Goal: Feedback & Contribution: Submit feedback/report problem

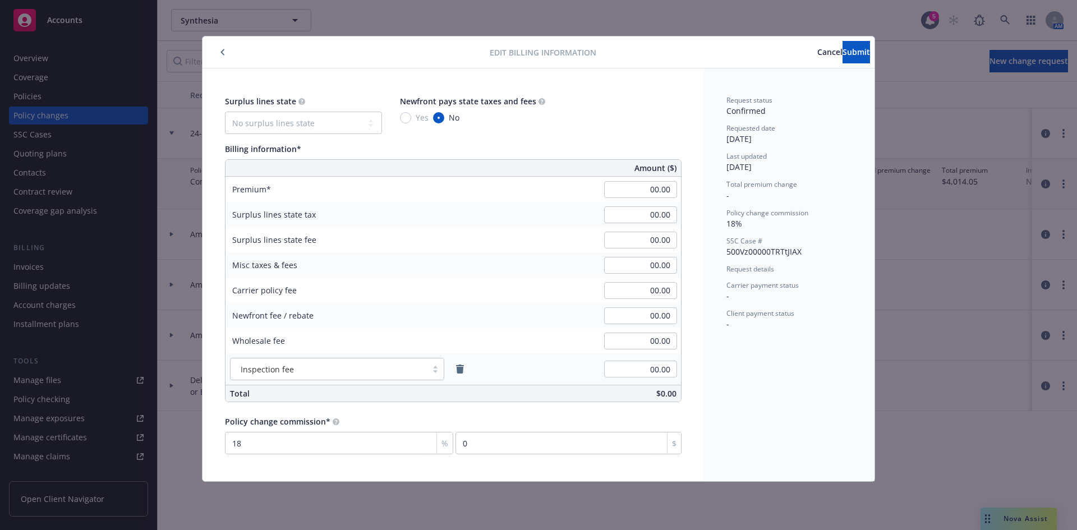
click at [817, 54] on span "Cancel" at bounding box center [829, 52] width 25 height 11
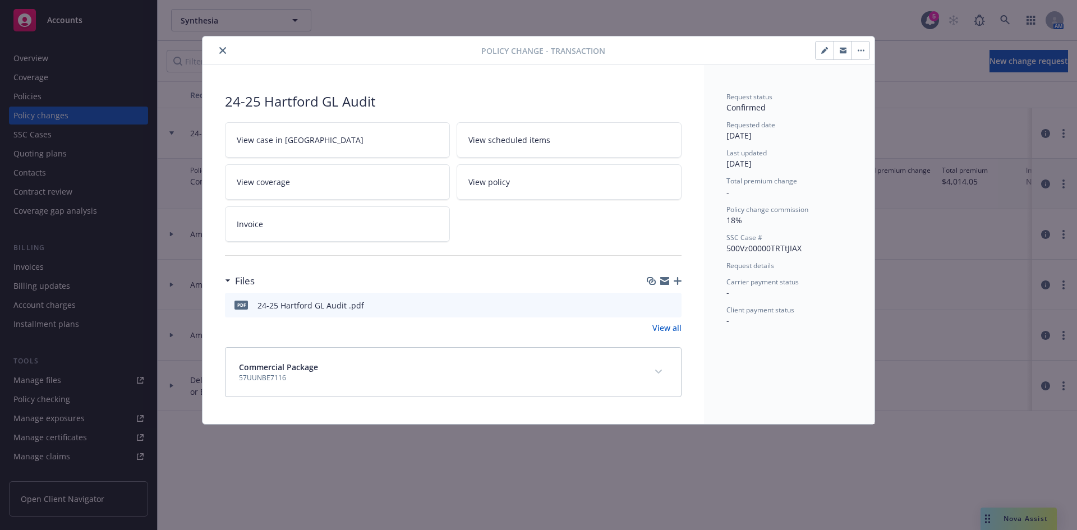
click at [675, 308] on icon "preview file" at bounding box center [671, 305] width 10 height 8
click at [831, 54] on button "button" at bounding box center [825, 51] width 18 height 18
type textarea "x"
select select "ACCEPTED"
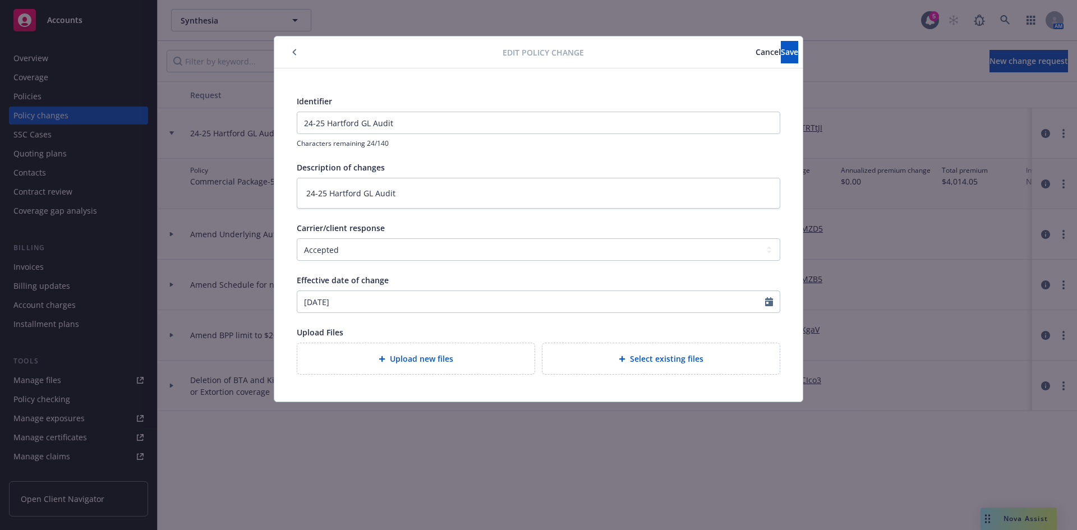
click at [295, 48] on button "button" at bounding box center [294, 51] width 13 height 13
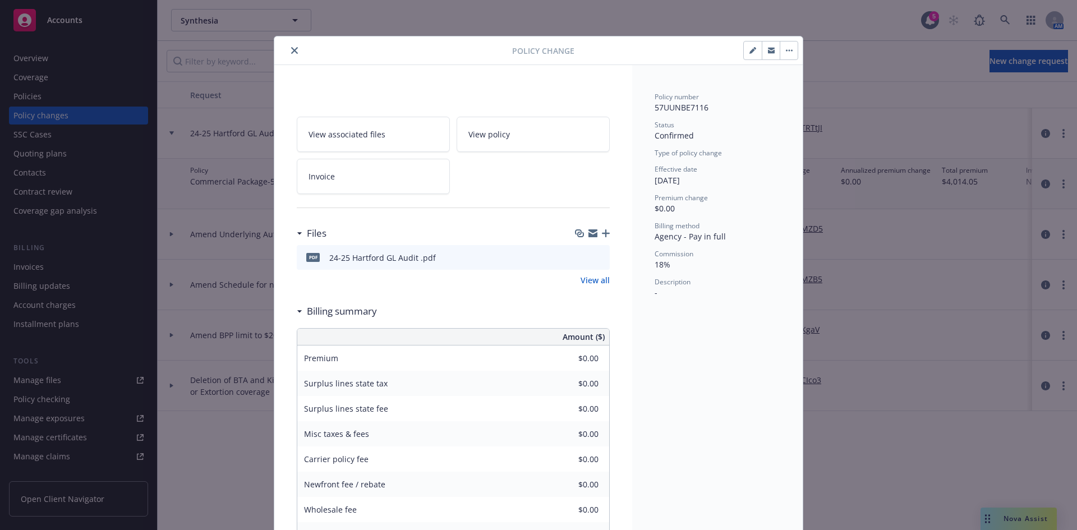
click at [291, 48] on icon "close" at bounding box center [294, 50] width 7 height 7
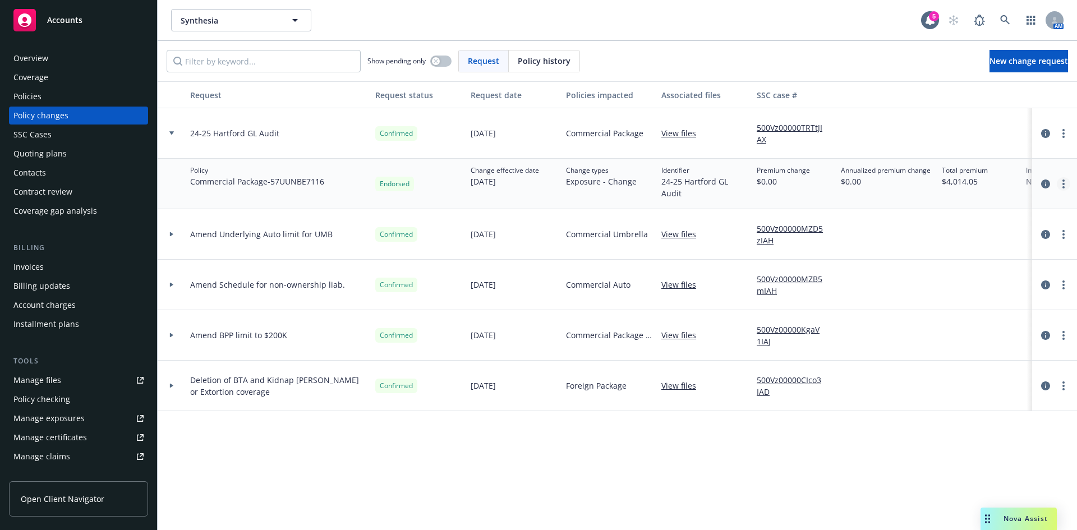
click at [1063, 185] on icon "more" at bounding box center [1064, 184] width 2 height 9
click at [963, 273] on link "Edit billing info" at bounding box center [974, 274] width 192 height 22
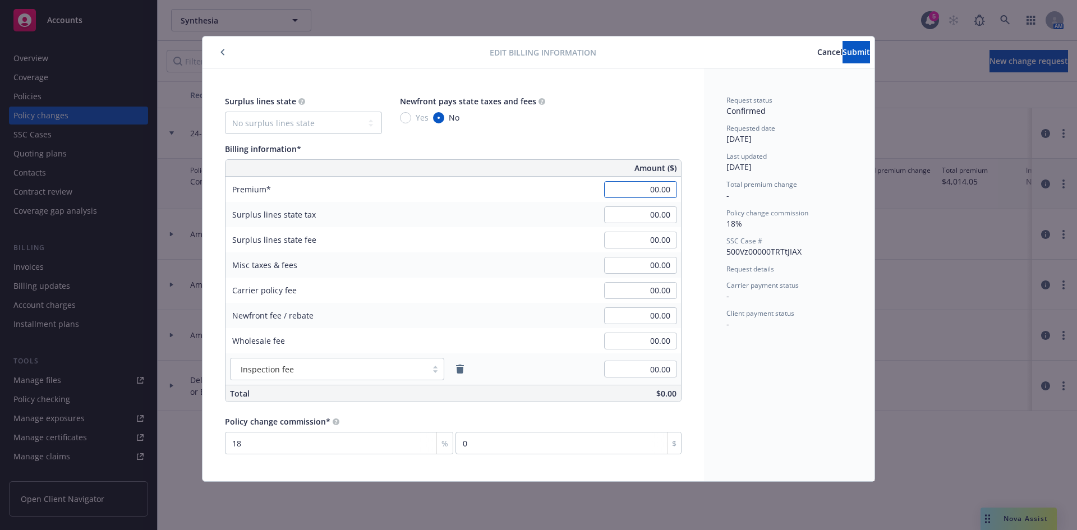
click at [626, 195] on input "00.00" at bounding box center [640, 189] width 73 height 17
type input "482.00"
type input "86.76"
click at [846, 49] on span "Submit" at bounding box center [856, 52] width 27 height 11
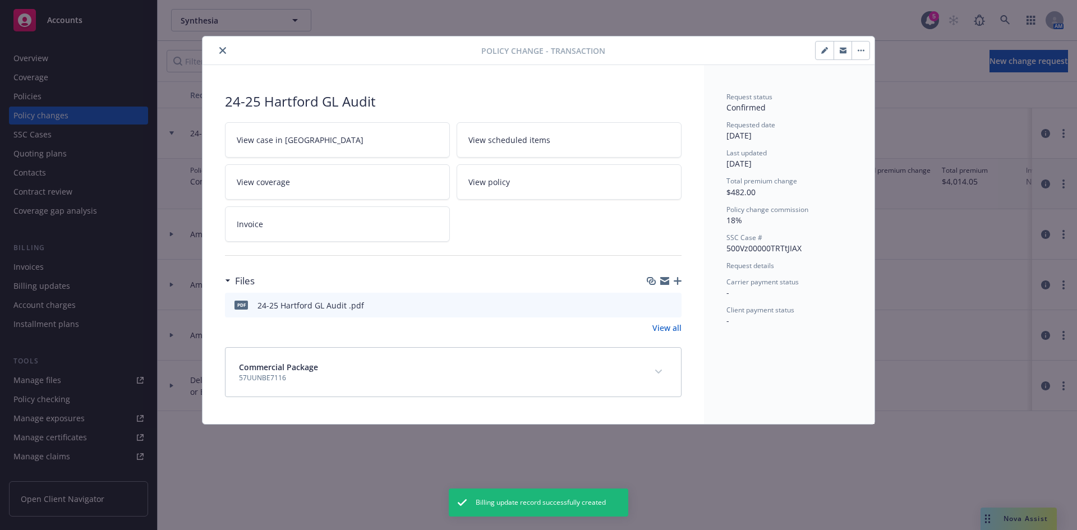
click at [227, 52] on button "close" at bounding box center [222, 50] width 13 height 13
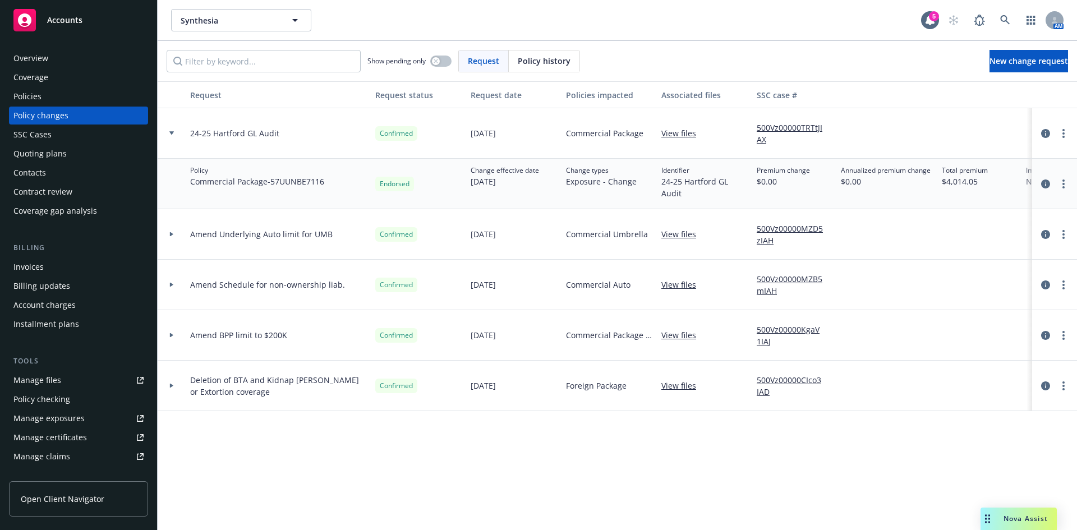
click at [47, 267] on div "Invoices" at bounding box center [78, 267] width 130 height 18
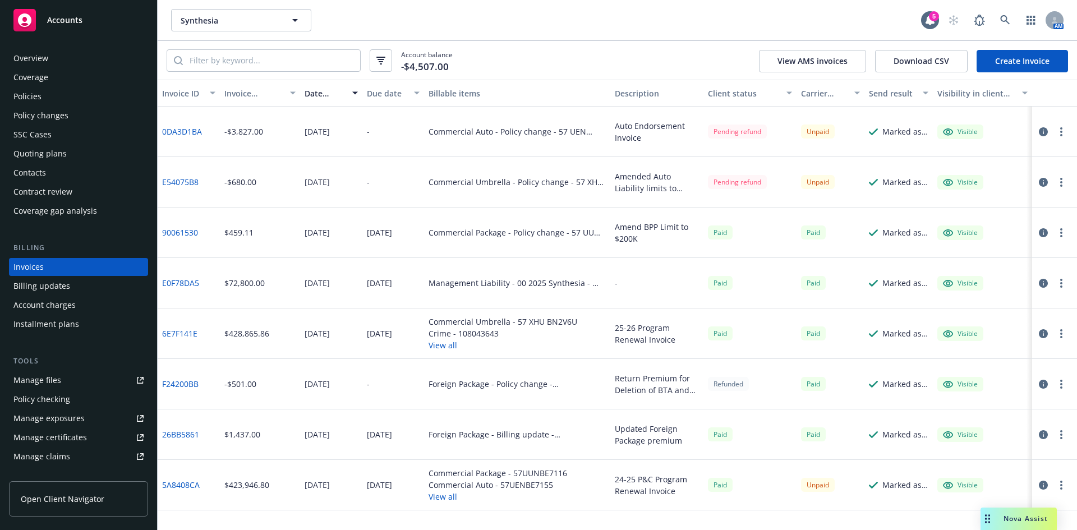
click at [999, 62] on link "Create Invoice" at bounding box center [1022, 61] width 91 height 22
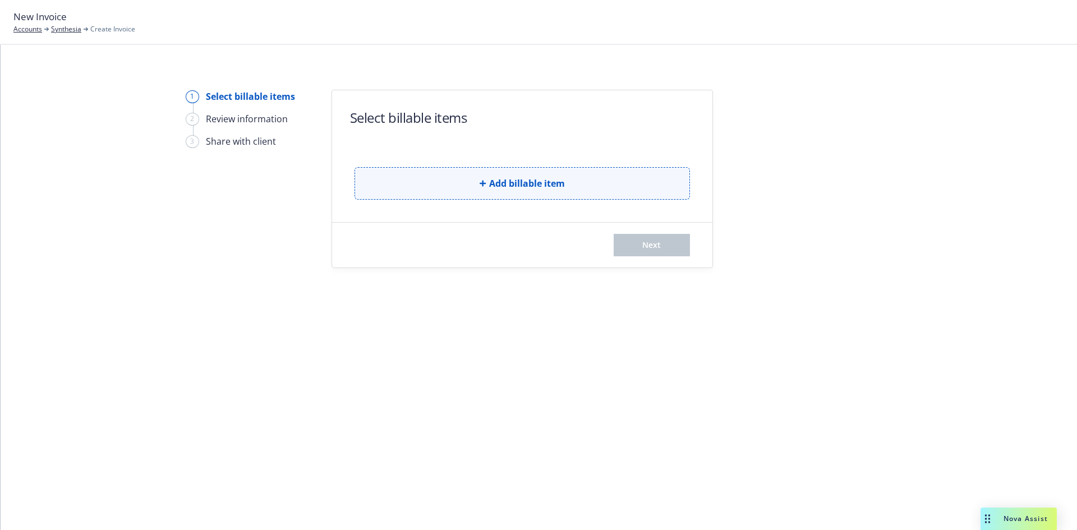
click at [533, 193] on button "Add billable item" at bounding box center [523, 183] width 336 height 33
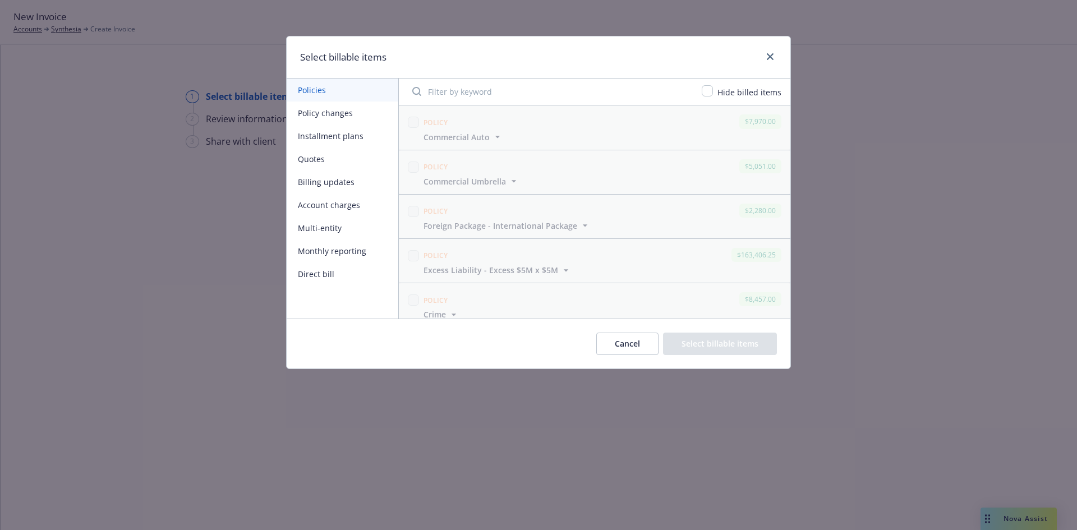
click at [319, 208] on button "Account charges" at bounding box center [343, 205] width 112 height 23
click at [332, 116] on button "Policy changes" at bounding box center [343, 113] width 112 height 23
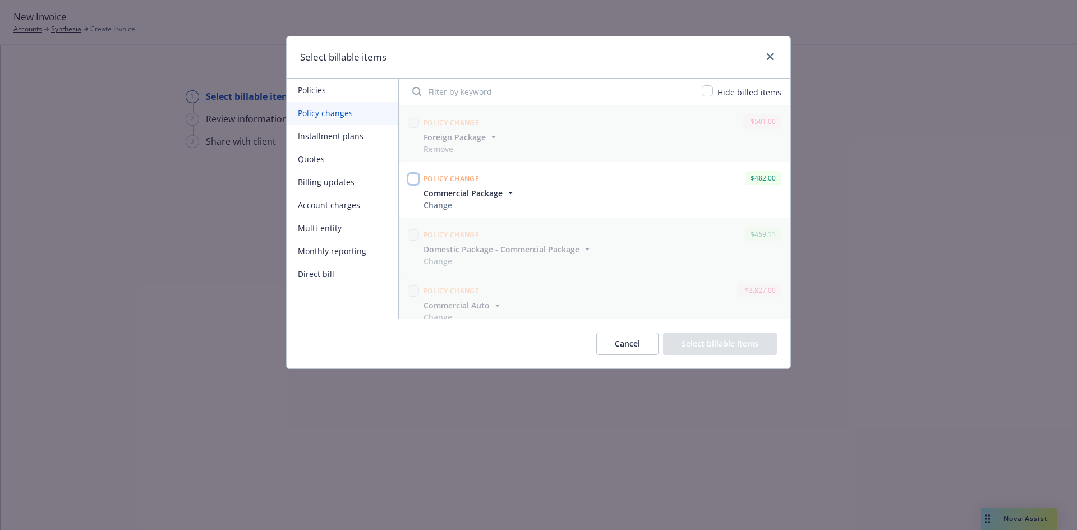
click at [412, 179] on input "checkbox" at bounding box center [413, 178] width 11 height 11
checkbox input "true"
click at [736, 344] on button "Select billable items" at bounding box center [720, 344] width 114 height 22
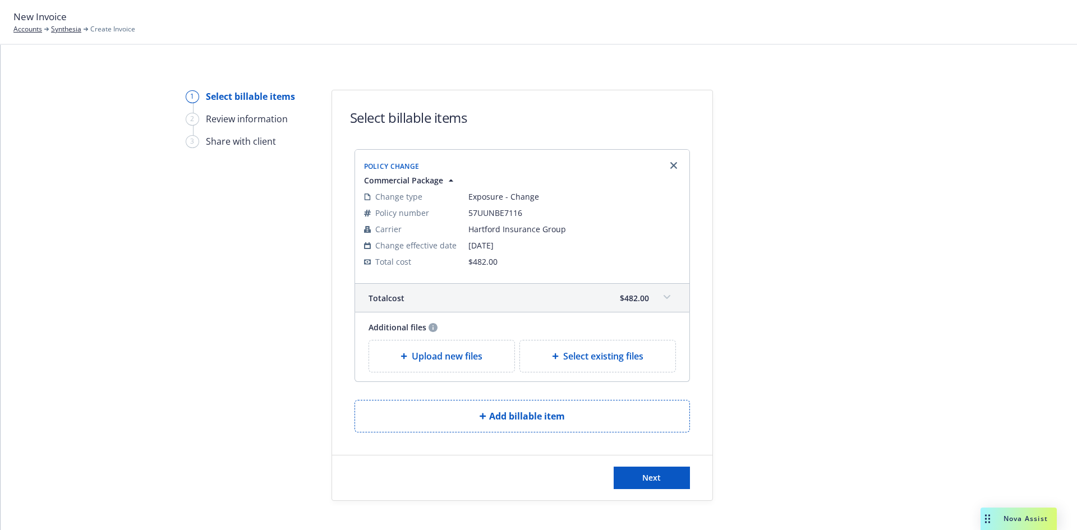
click at [615, 356] on span "Select existing files" at bounding box center [603, 356] width 80 height 13
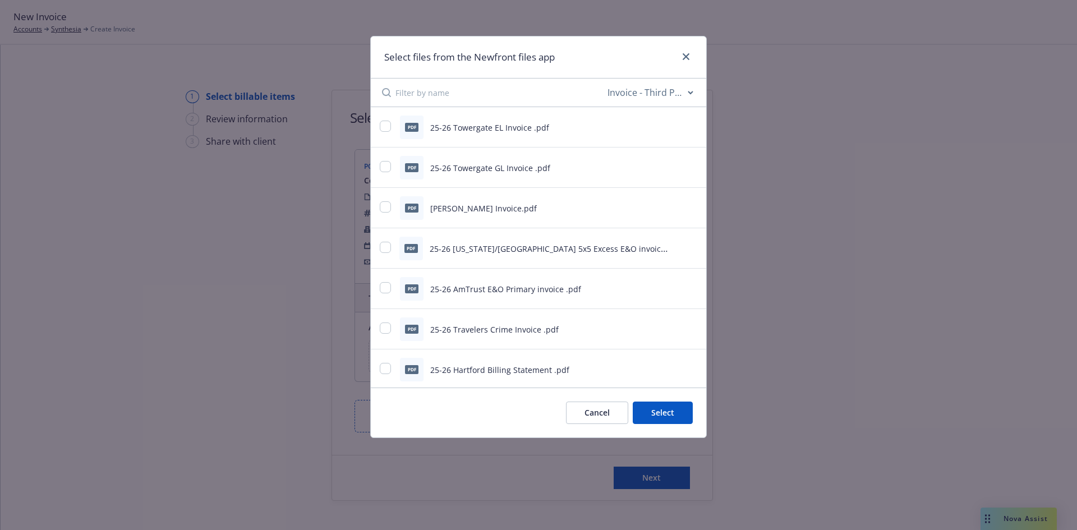
click at [621, 95] on select "All file types Agreements Allocations Annual Service Cycle - Financial snapshot…" at bounding box center [650, 92] width 90 height 22
click at [605, 81] on select "All file types Agreements Allocations Annual Service Cycle - Financial snapshot…" at bounding box center [650, 92] width 90 height 22
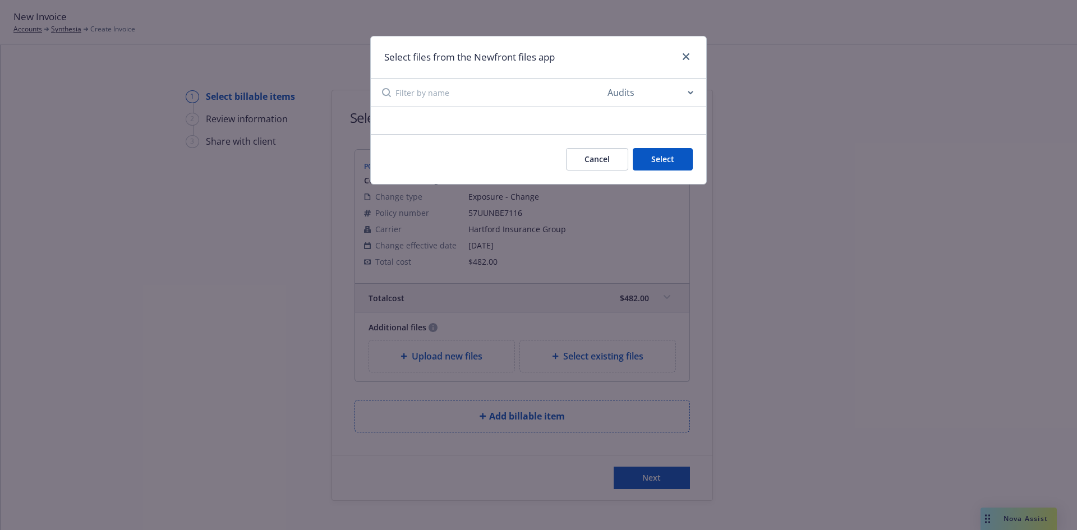
click at [664, 98] on select "All file types Agreements Allocations Annual Service Cycle - Financial snapshot…" at bounding box center [650, 92] width 90 height 22
select select "Audit Statement"
click at [605, 81] on select "All file types Agreements Allocations Annual Service Cycle - Financial snapshot…" at bounding box center [650, 92] width 90 height 22
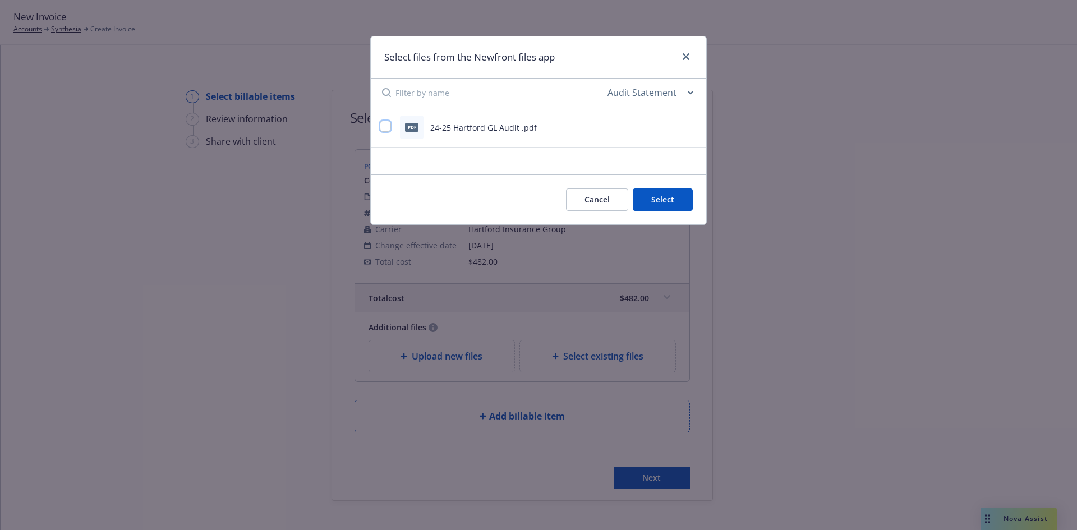
click at [388, 127] on input "checkbox" at bounding box center [385, 126] width 11 height 11
checkbox input "true"
click at [658, 204] on button "Select 1 file" at bounding box center [652, 200] width 81 height 22
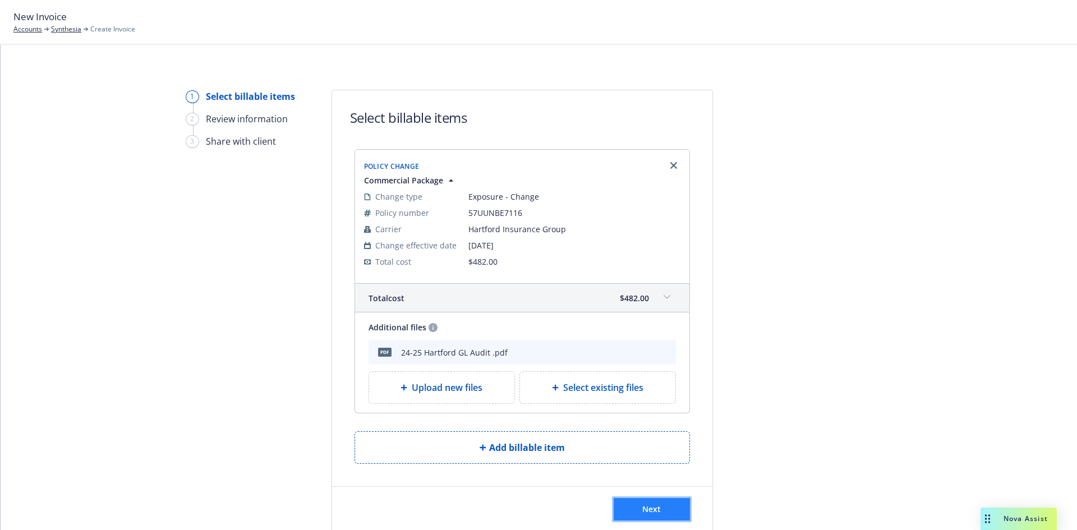
click at [630, 508] on button "Next" at bounding box center [652, 509] width 76 height 22
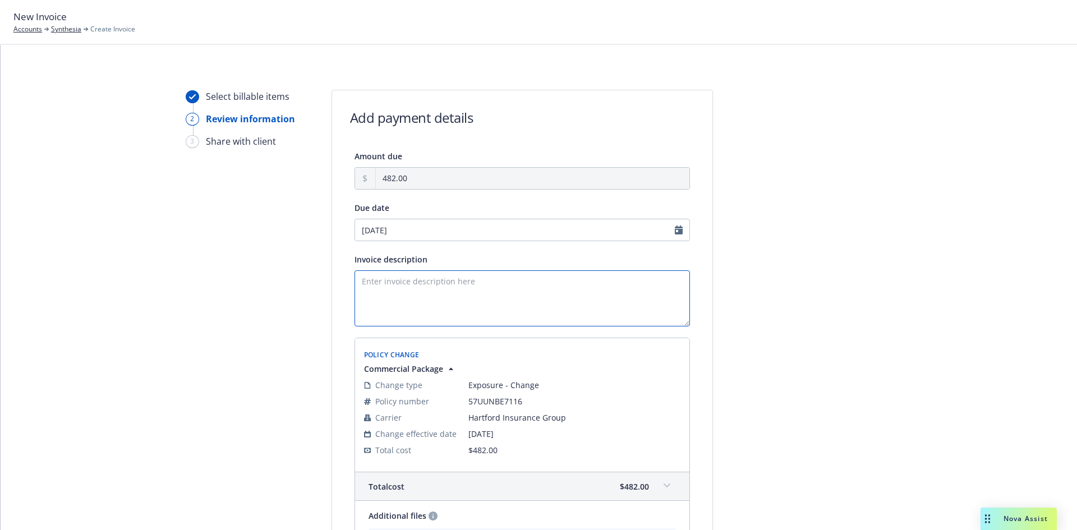
click at [437, 296] on textarea "Invoice description" at bounding box center [523, 298] width 336 height 56
click at [669, 232] on input "10/24/2025" at bounding box center [523, 230] width 336 height 22
select select "October"
select select "2025"
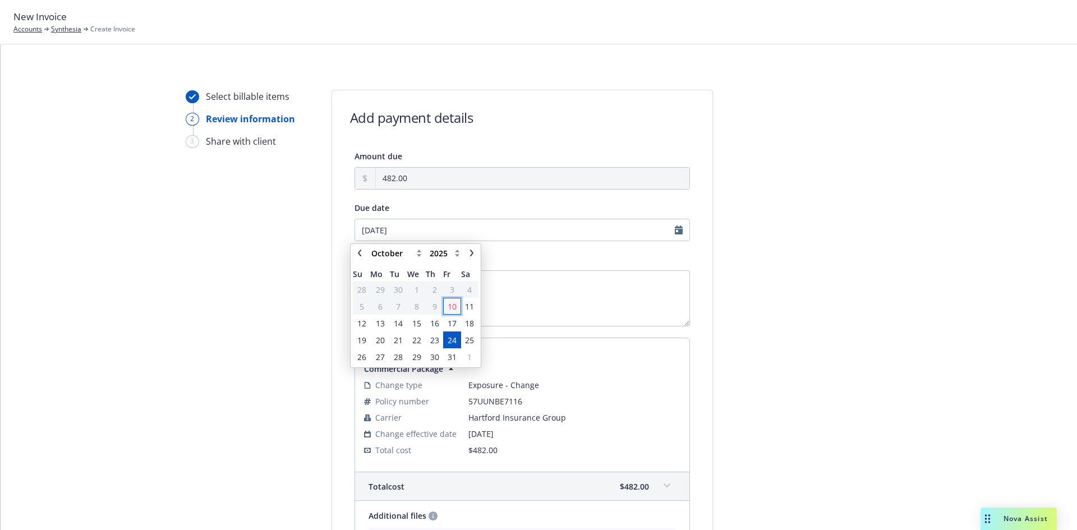
click at [448, 305] on span "10" at bounding box center [452, 307] width 9 height 12
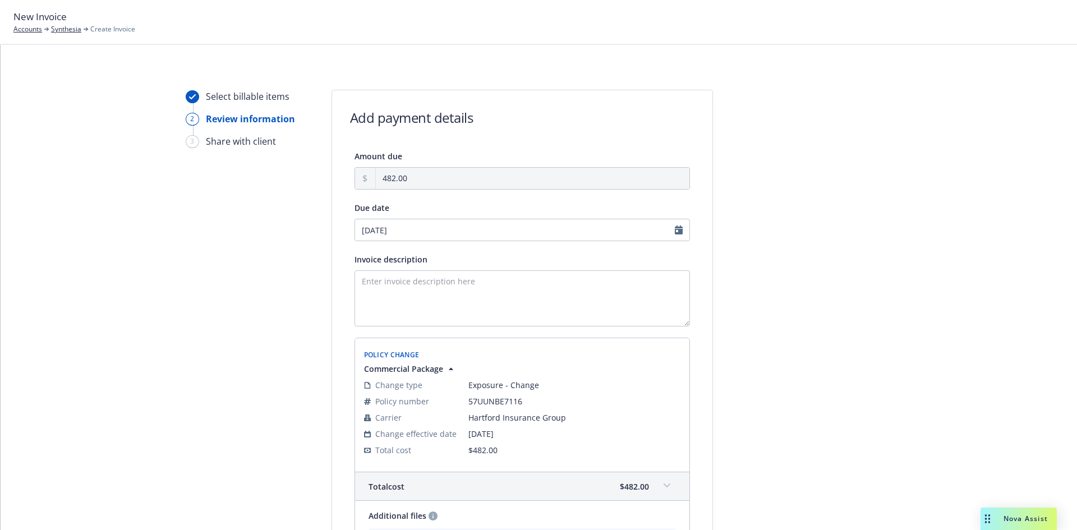
type input "[DATE]"
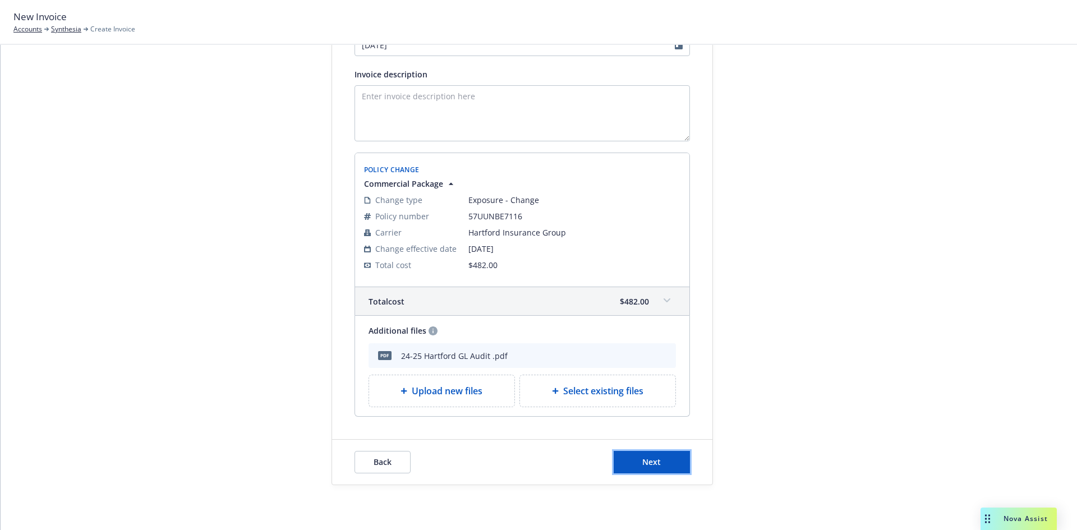
click at [654, 465] on span "Next" at bounding box center [651, 462] width 19 height 11
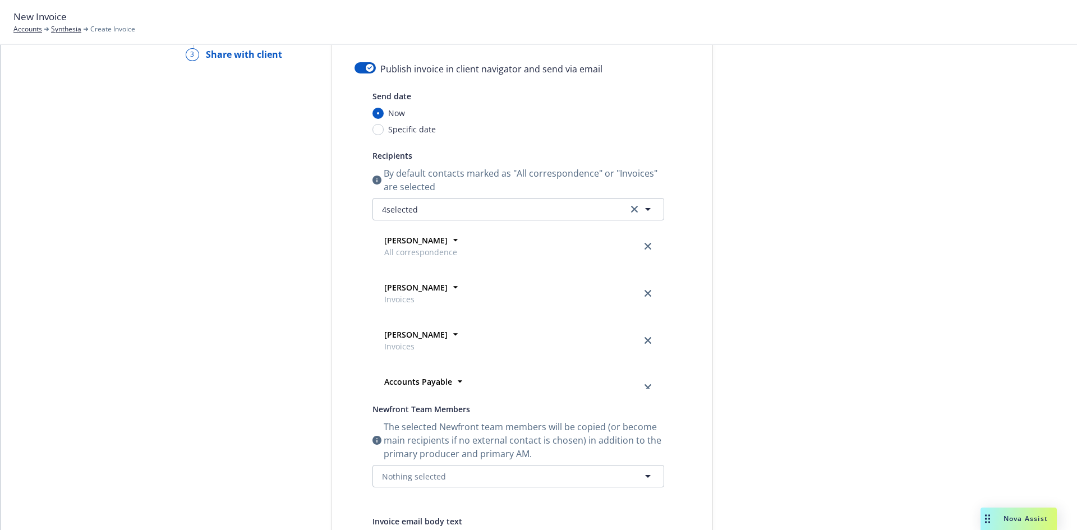
scroll to position [0, 0]
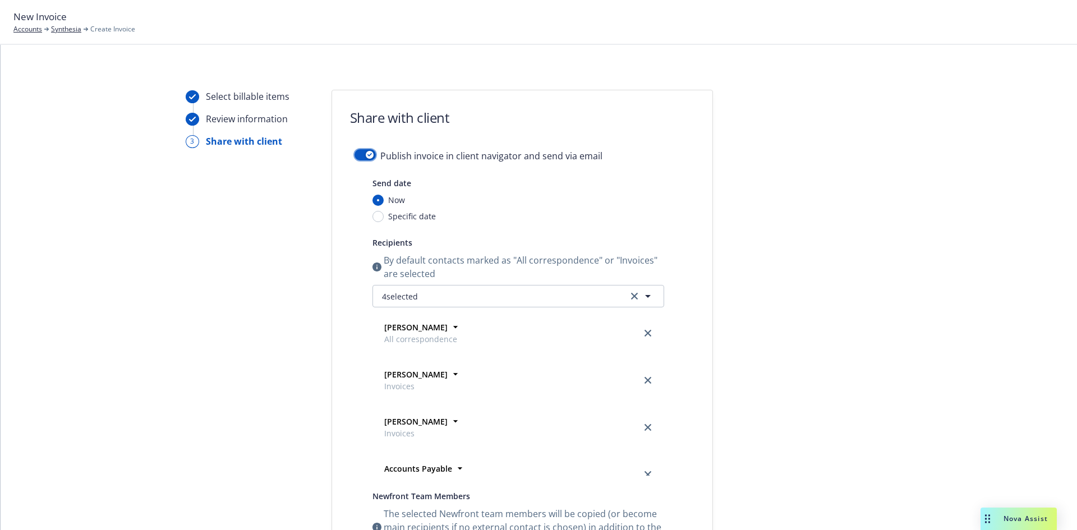
click at [368, 155] on icon "button" at bounding box center [370, 154] width 4 height 3
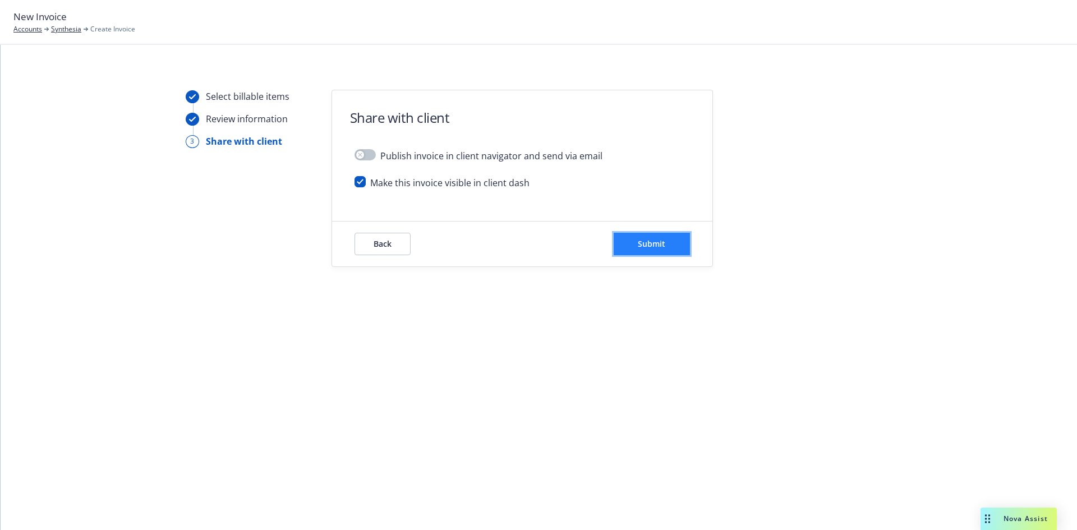
click at [662, 247] on span "Submit" at bounding box center [651, 243] width 27 height 11
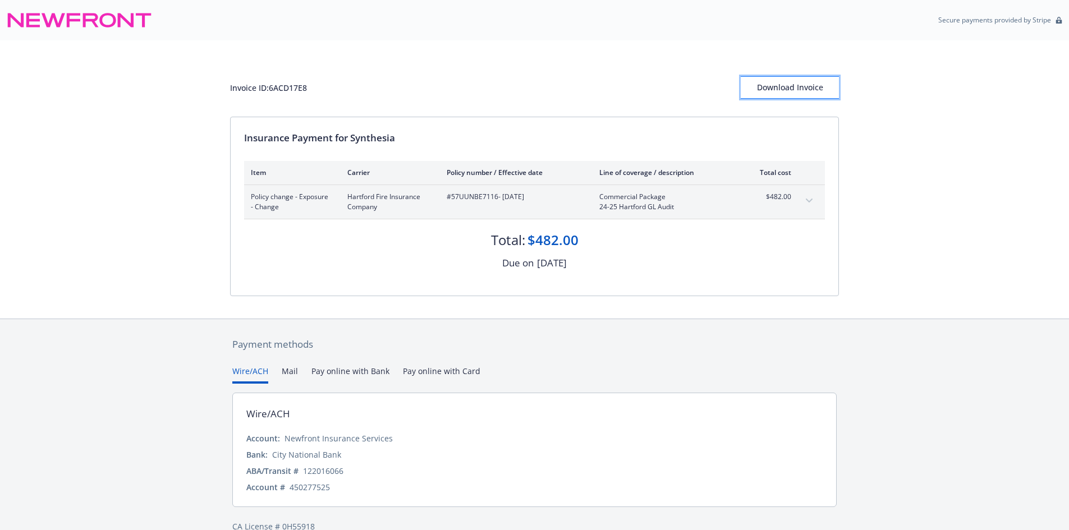
click at [808, 90] on div "Download Invoice" at bounding box center [790, 87] width 98 height 21
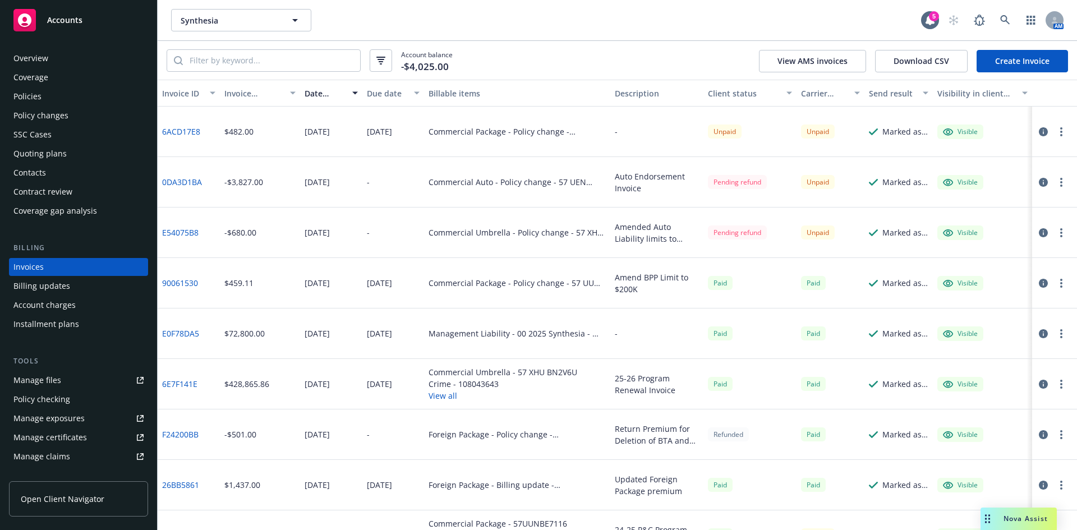
click at [52, 173] on div "Contacts" at bounding box center [78, 173] width 130 height 18
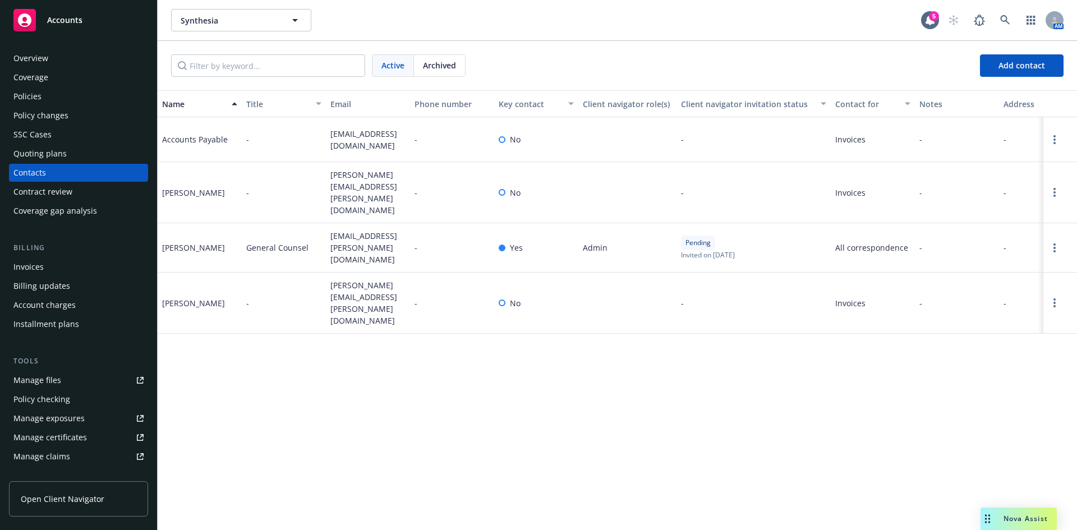
click at [48, 378] on div "Manage files" at bounding box center [37, 380] width 48 height 18
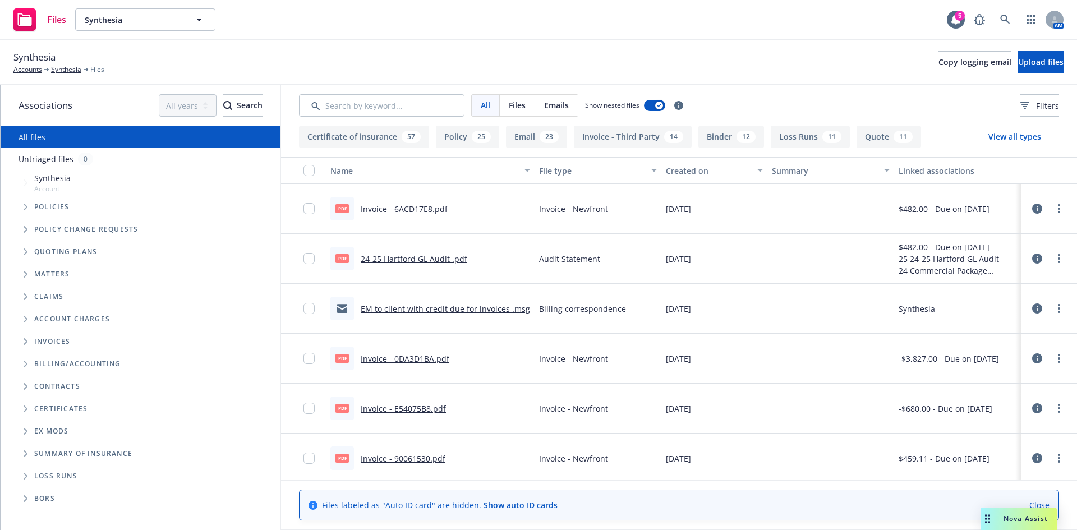
click at [421, 261] on link "24-25 Hartford GL Audit .pdf" at bounding box center [414, 259] width 107 height 11
click at [25, 207] on icon "Tree Example" at bounding box center [26, 207] width 4 height 7
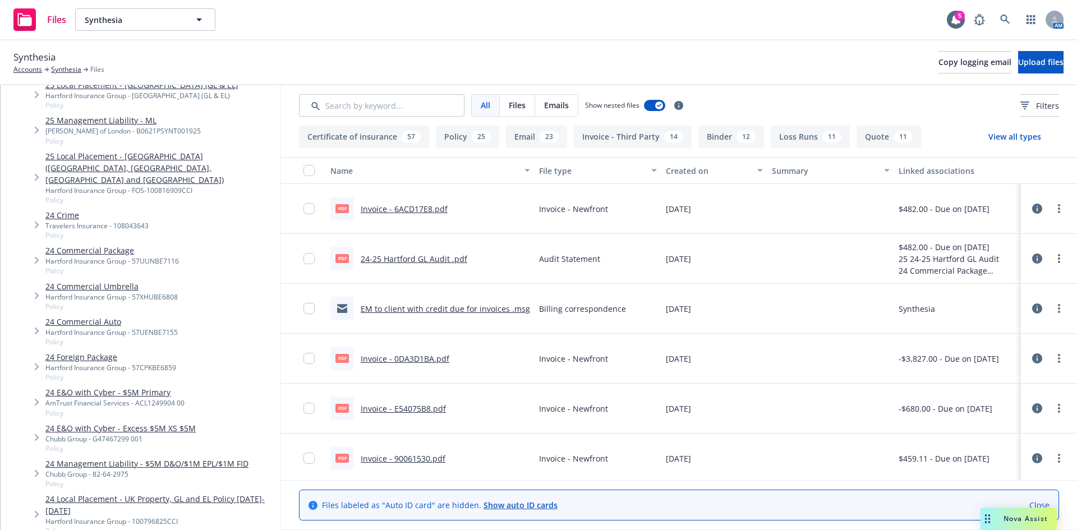
scroll to position [393, 0]
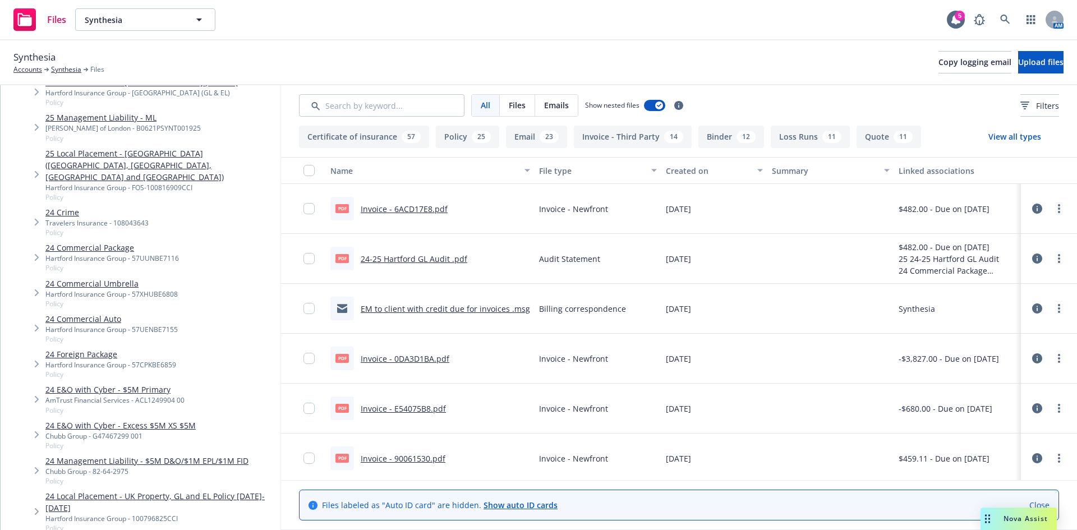
click at [97, 242] on link "24 Commercial Package" at bounding box center [112, 248] width 134 height 12
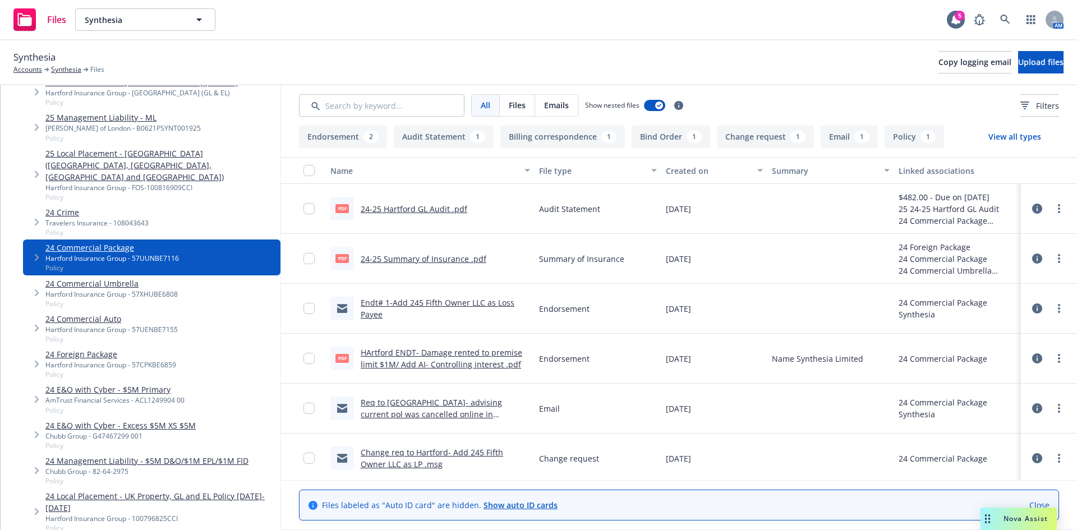
click at [34, 249] on span "Tree Example" at bounding box center [36, 258] width 18 height 18
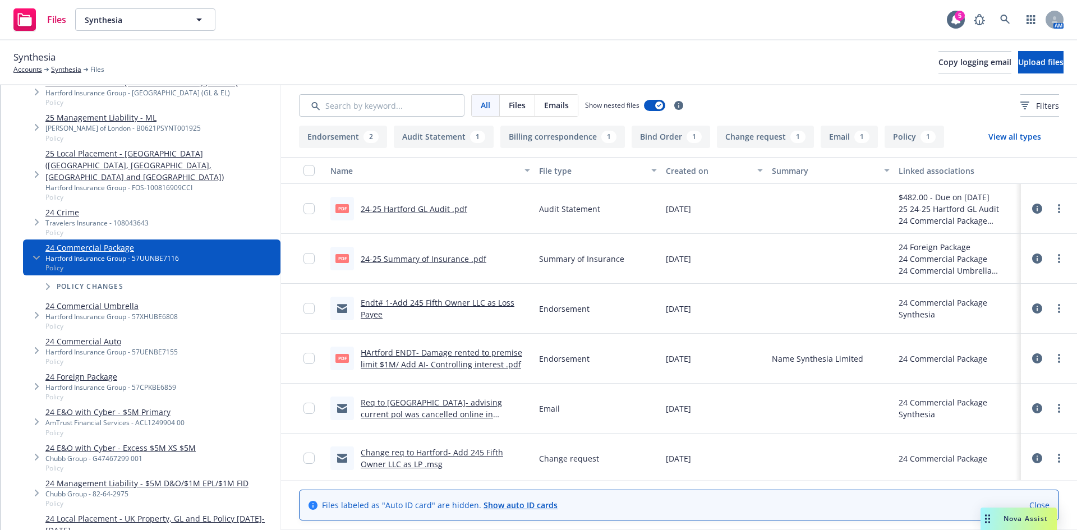
click at [77, 242] on link "24 Commercial Package" at bounding box center [112, 248] width 134 height 12
click at [60, 68] on link "Synthesia" at bounding box center [66, 70] width 30 height 10
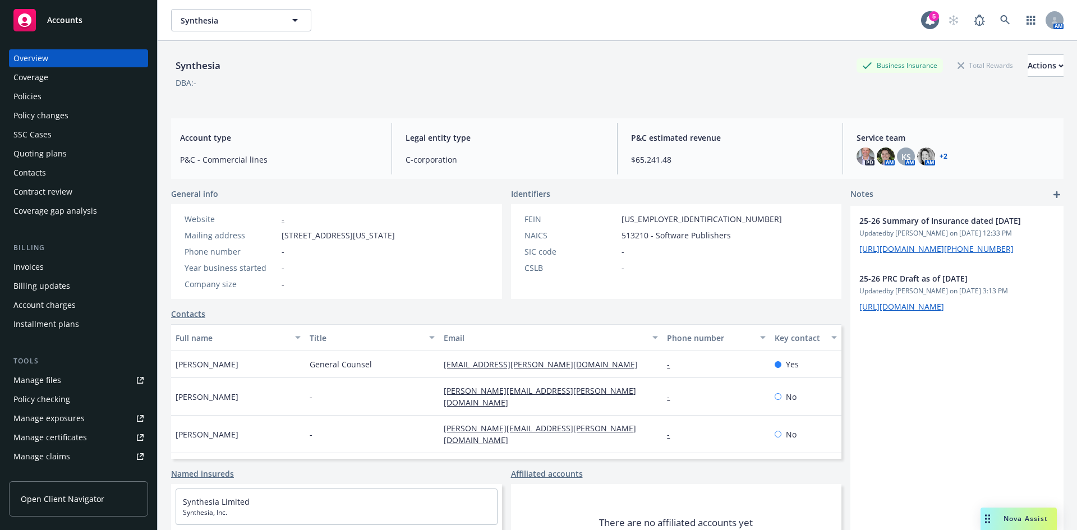
click at [35, 93] on div "Policies" at bounding box center [27, 97] width 28 height 18
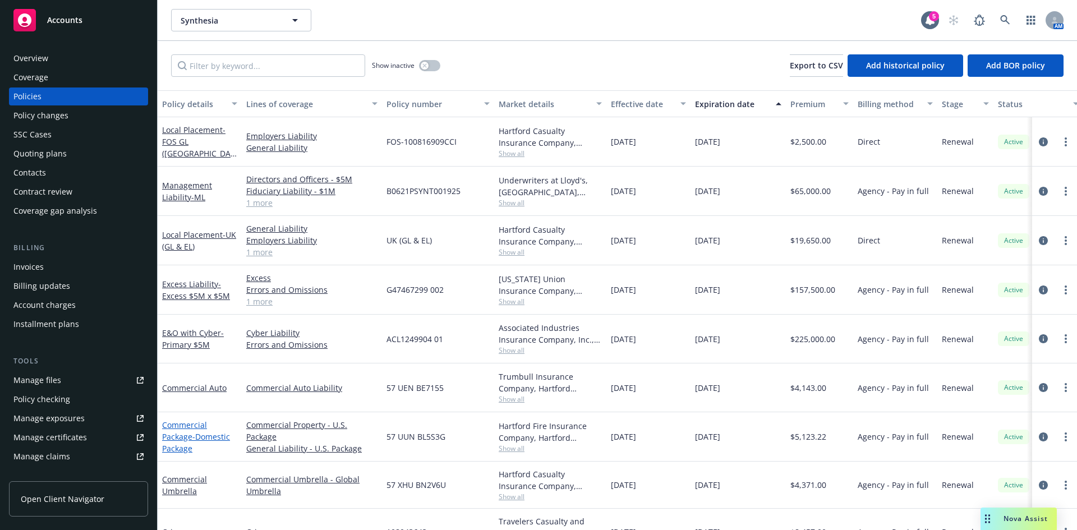
click at [182, 435] on link "Commercial Package - Domestic Package" at bounding box center [196, 437] width 68 height 34
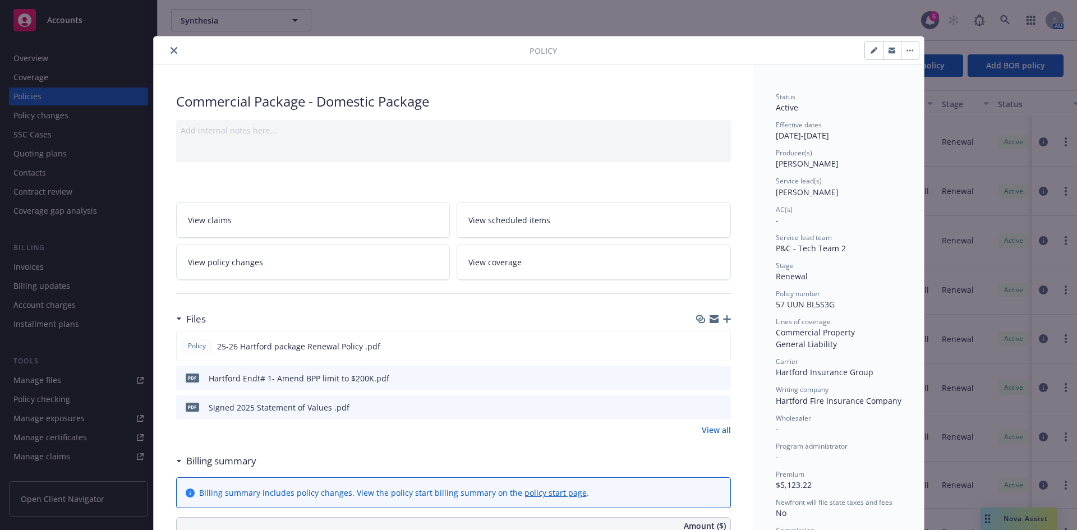
click at [171, 49] on icon "close" at bounding box center [174, 50] width 7 height 7
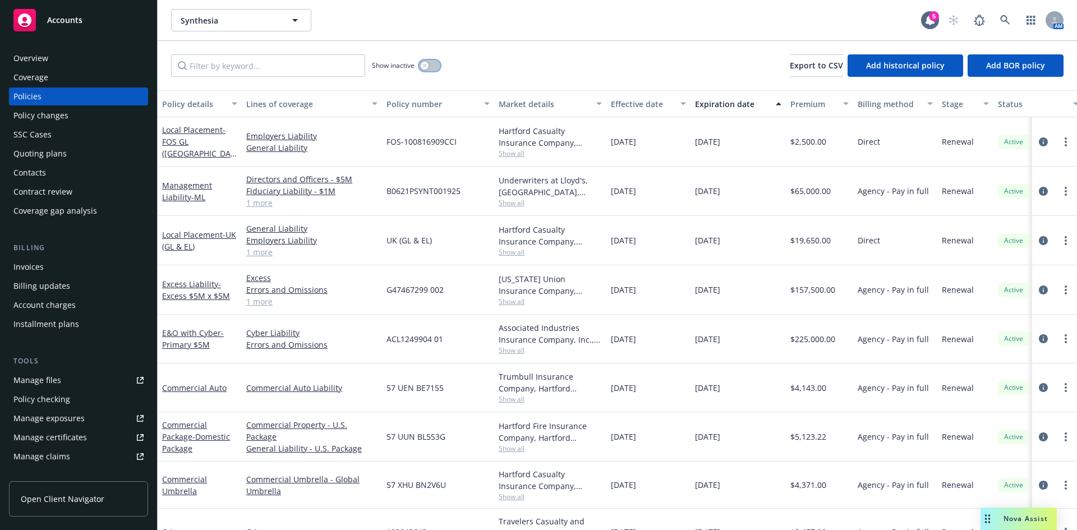
click at [427, 66] on icon "button" at bounding box center [424, 65] width 4 height 4
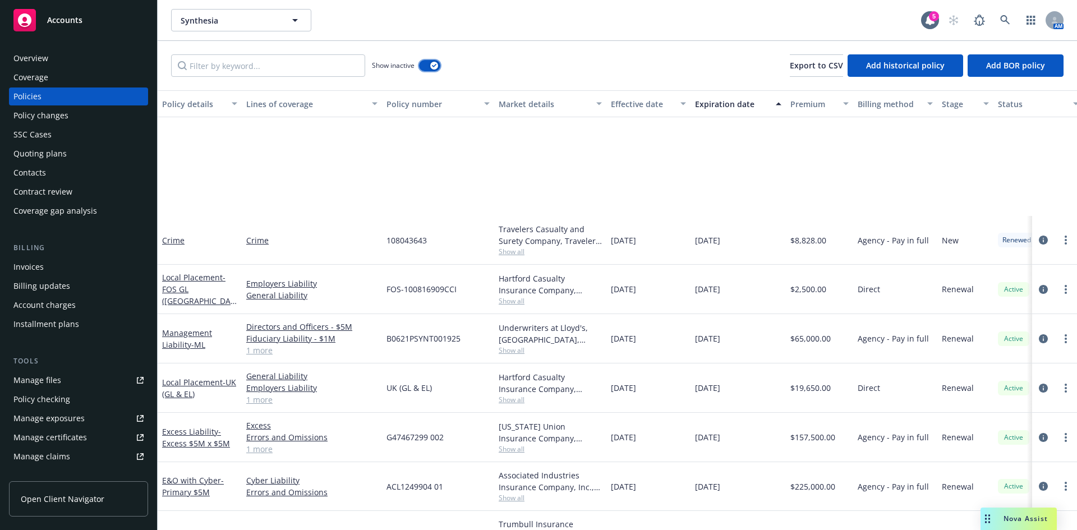
scroll to position [583, 0]
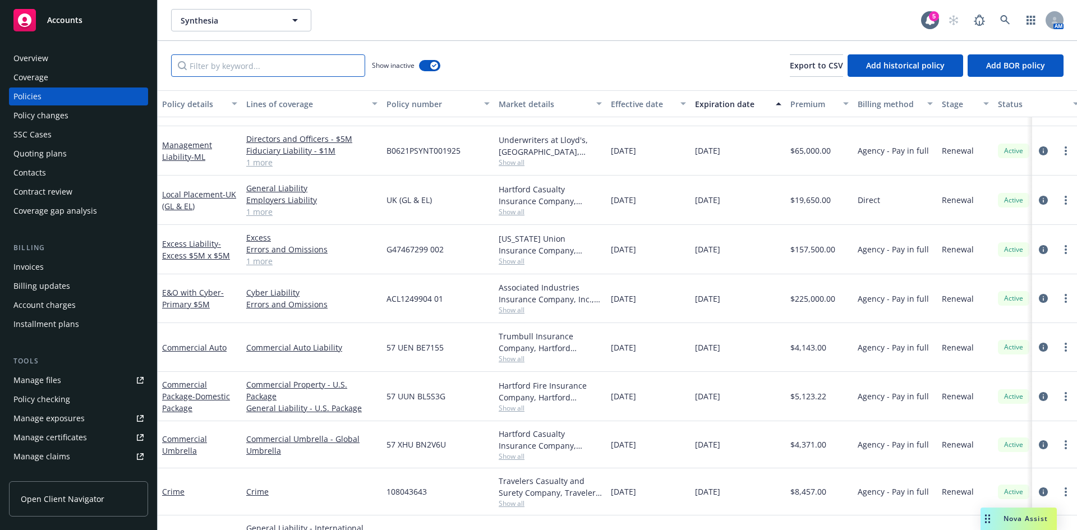
click at [210, 71] on input "Filter by keyword..." at bounding box center [268, 65] width 194 height 22
type input "package"
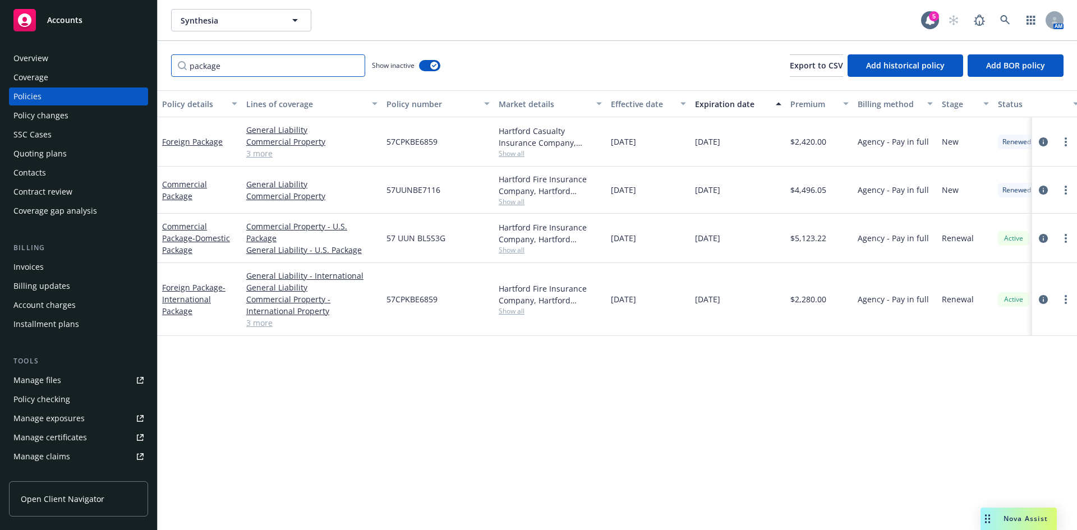
scroll to position [0, 0]
click at [186, 187] on link "Commercial Package" at bounding box center [184, 190] width 45 height 22
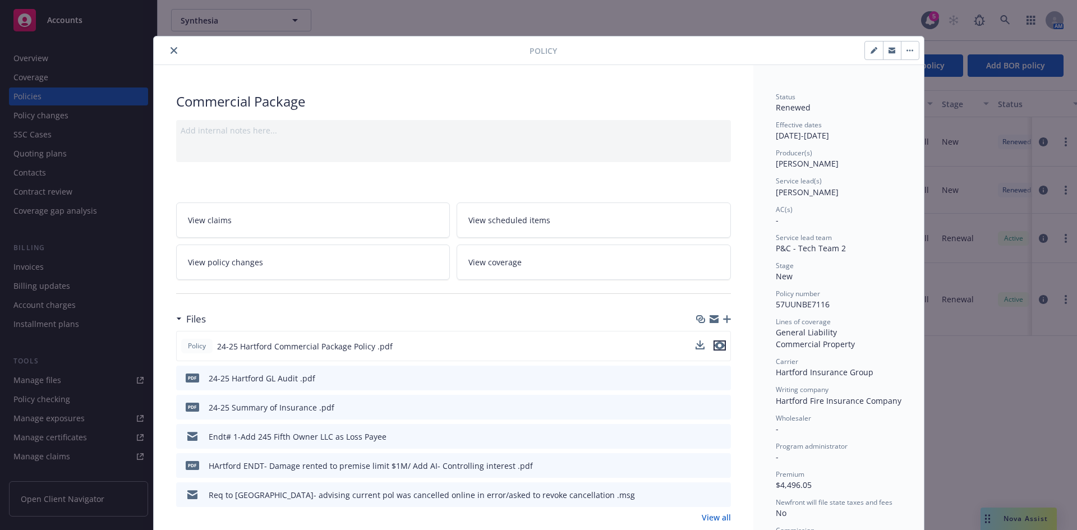
click at [716, 346] on icon "preview file" at bounding box center [720, 346] width 10 height 8
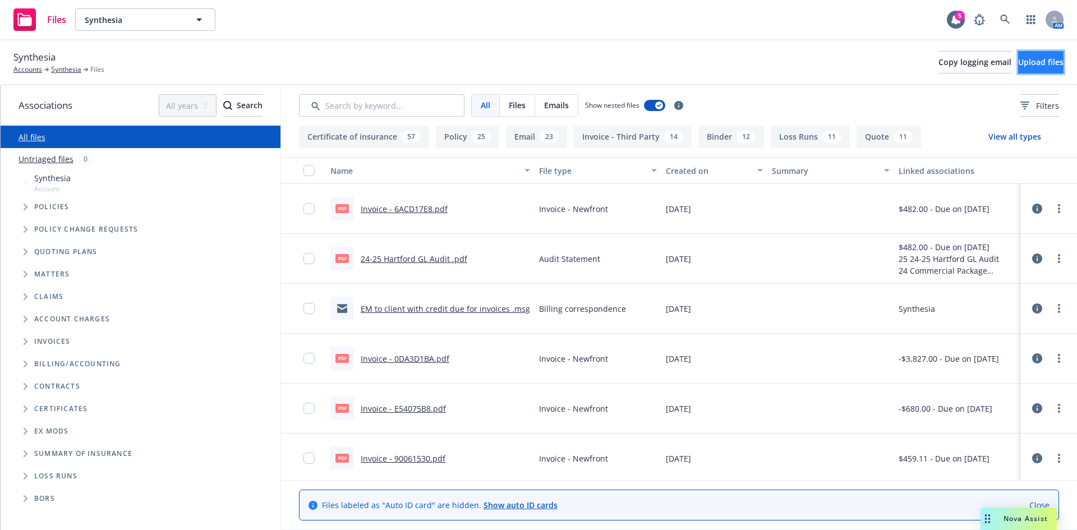
click at [1028, 56] on button "Upload files" at bounding box center [1040, 62] width 45 height 22
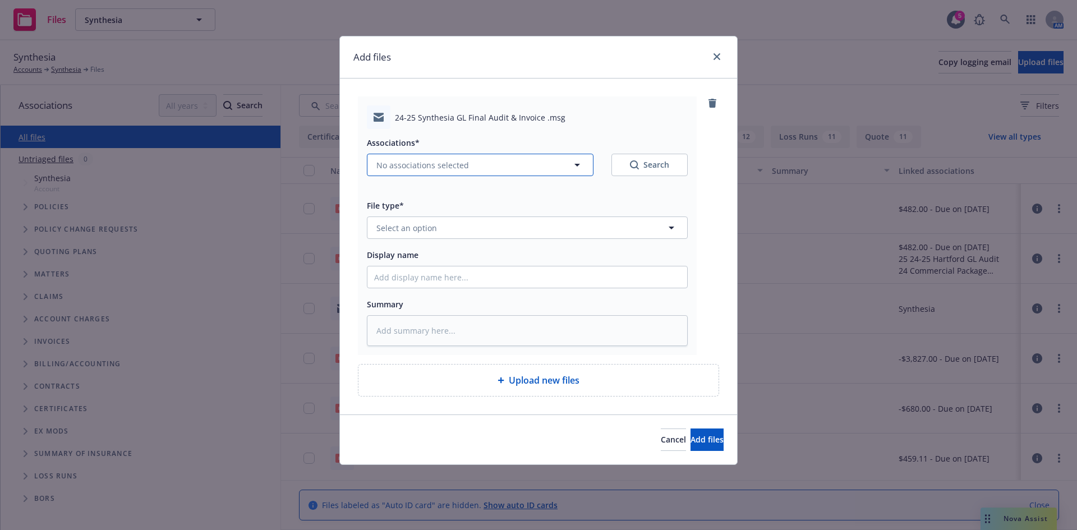
click at [427, 158] on button "No associations selected" at bounding box center [480, 165] width 227 height 22
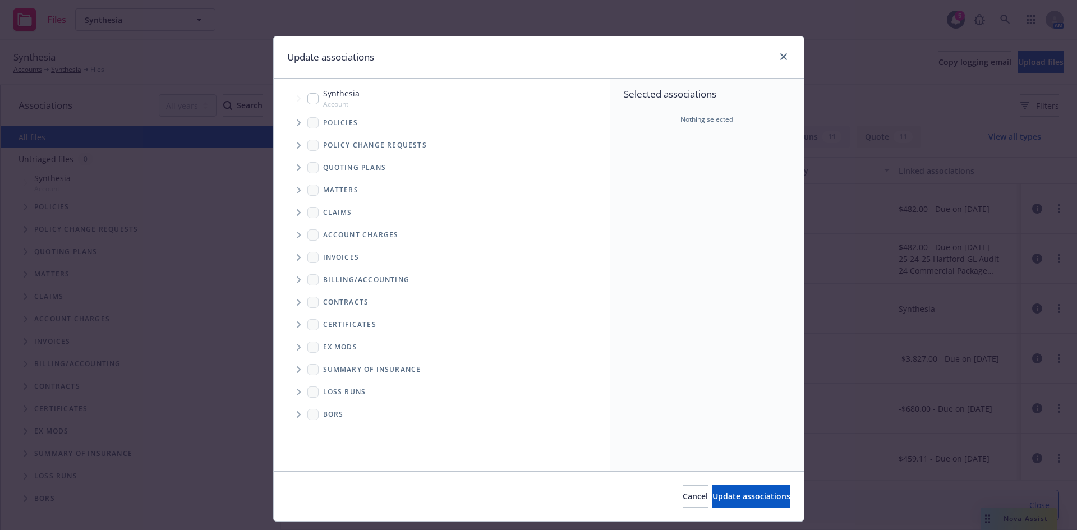
click at [297, 123] on icon "Tree Example" at bounding box center [299, 123] width 4 height 7
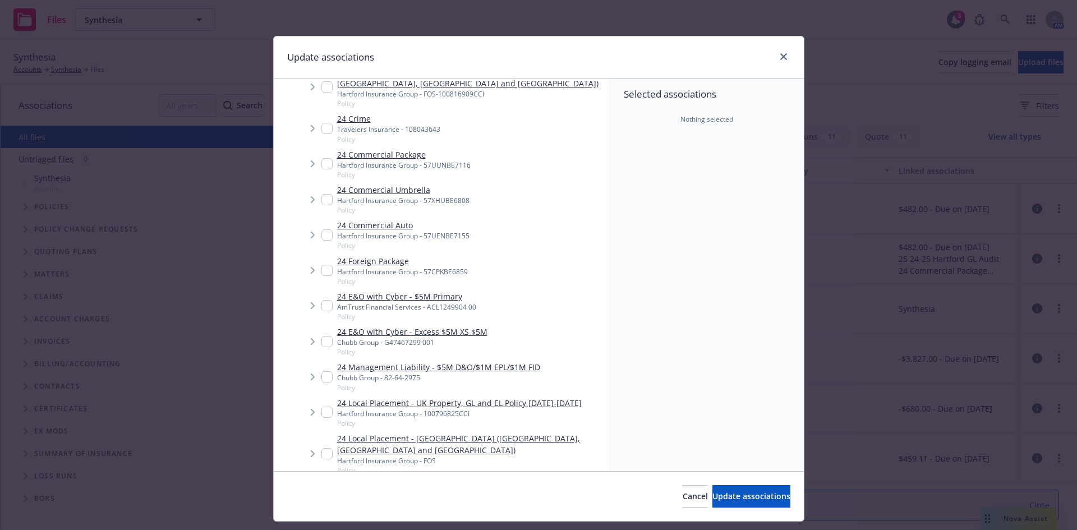
scroll to position [393, 0]
type textarea "x"
click at [321, 163] on input "Tree Example" at bounding box center [326, 160] width 11 height 11
checkbox input "true"
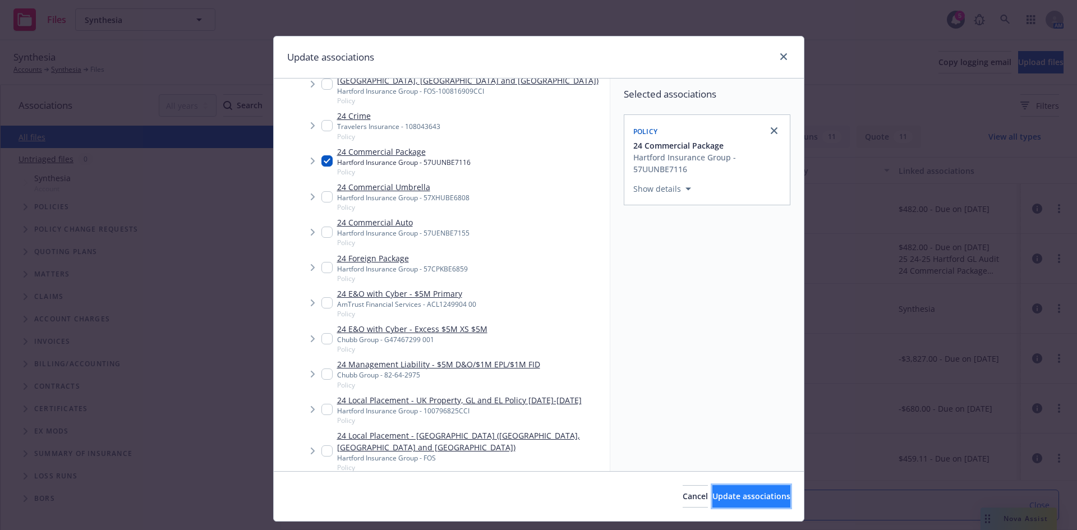
click at [722, 498] on span "Update associations" at bounding box center [752, 496] width 78 height 11
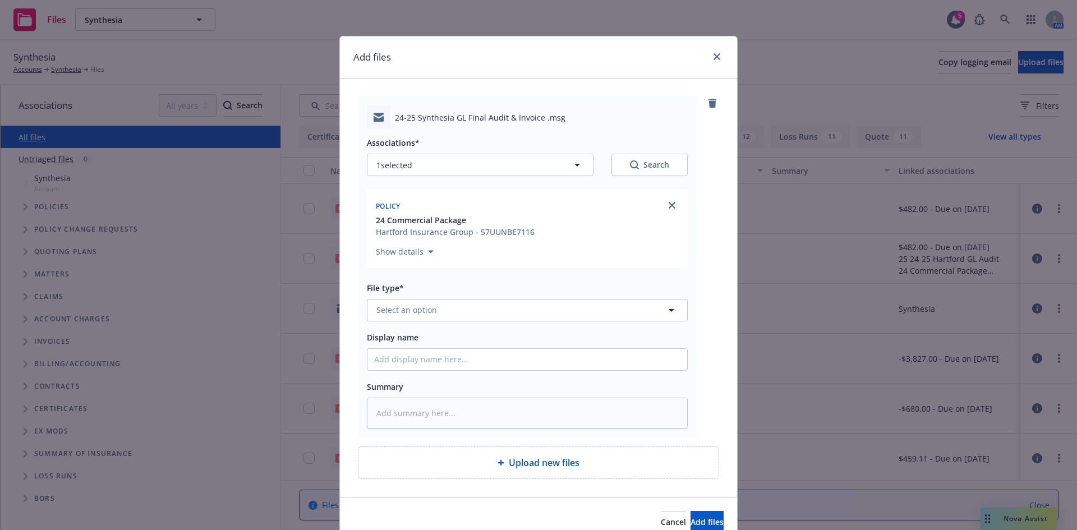
click at [658, 168] on div "Search" at bounding box center [649, 164] width 39 height 11
type textarea "x"
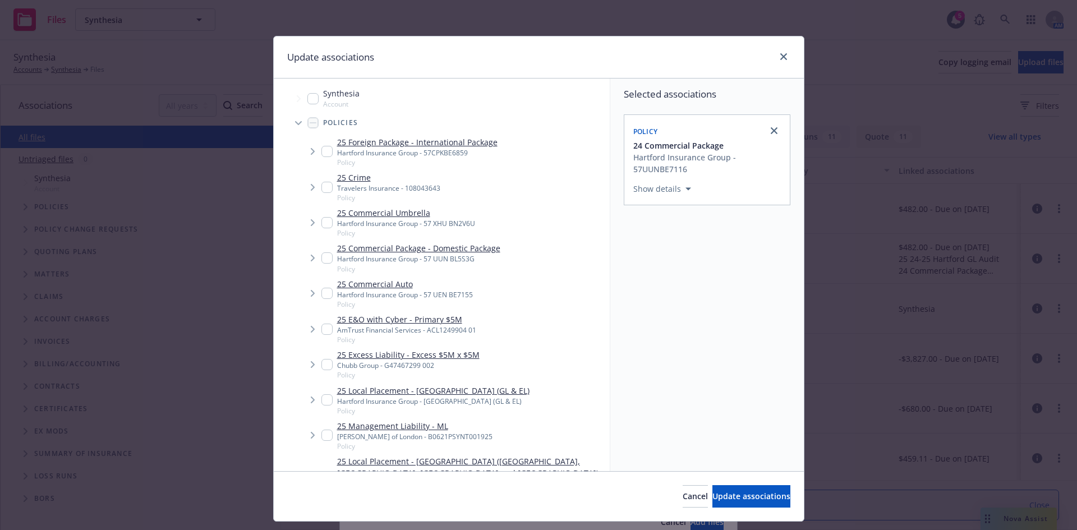
click at [293, 121] on span "Tree Example" at bounding box center [299, 123] width 18 height 18
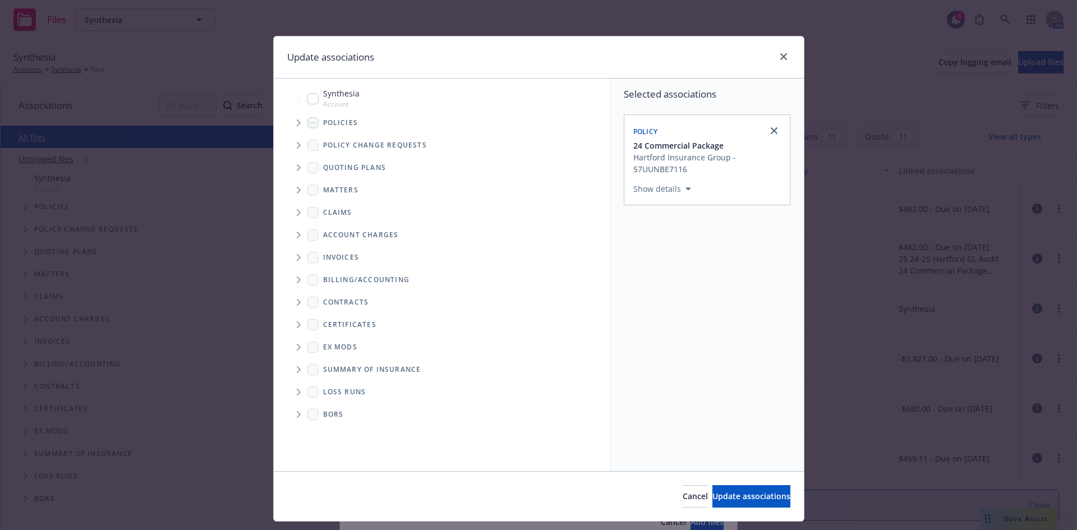
click at [297, 255] on icon "Tree Example" at bounding box center [299, 257] width 4 height 7
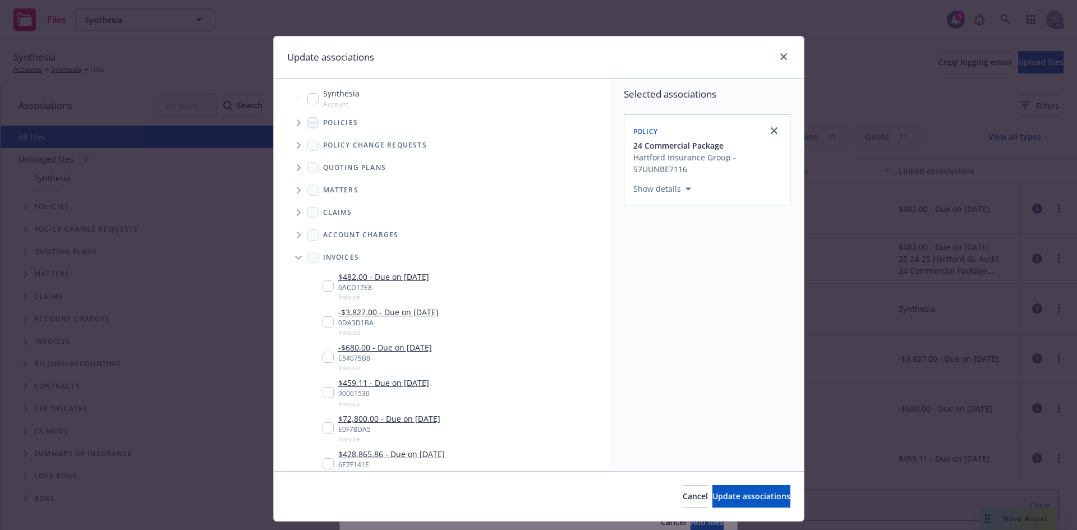
click at [323, 288] on input "Tree Example" at bounding box center [328, 286] width 11 height 11
checkbox input "true"
click at [714, 503] on button "Update associations" at bounding box center [752, 496] width 78 height 22
type textarea "x"
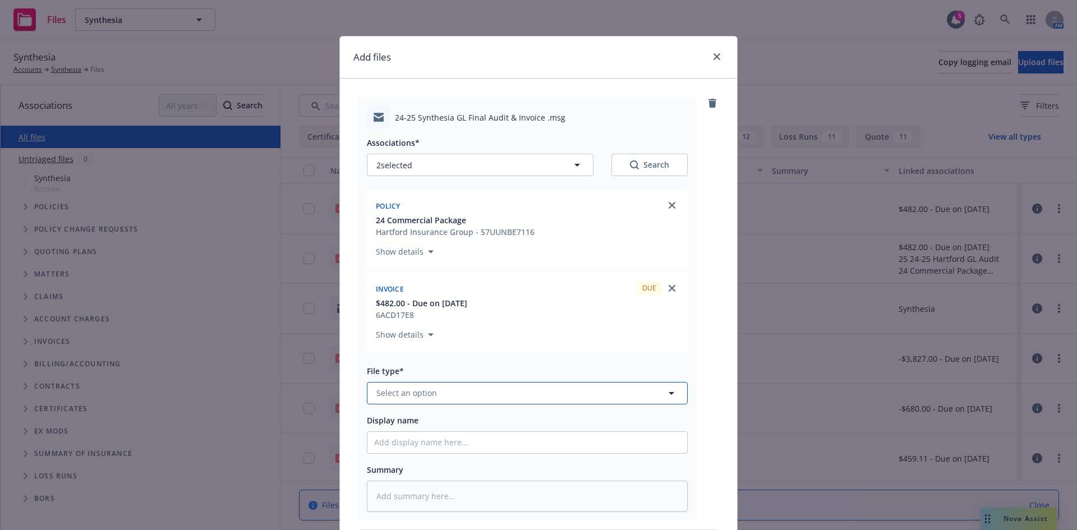
click at [434, 393] on button "Select an option" at bounding box center [527, 393] width 321 height 22
type input "bill"
click at [445, 332] on span "Billing correspondence" at bounding box center [423, 333] width 88 height 12
click at [434, 430] on div "Display name" at bounding box center [527, 434] width 321 height 40
click at [434, 442] on input "Display name" at bounding box center [528, 442] width 320 height 21
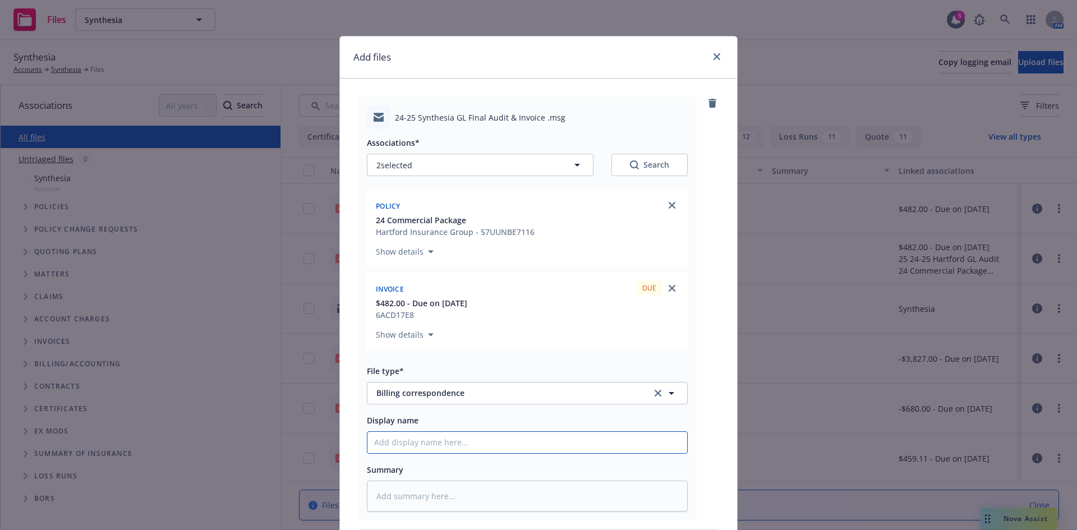
type textarea "x"
type input "2"
type textarea "x"
type input "24"
type textarea "x"
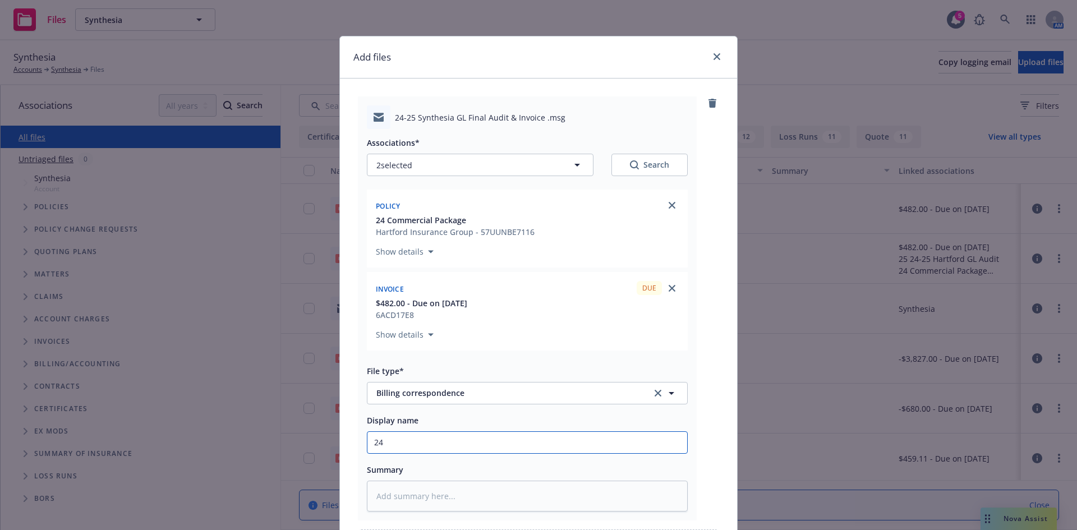
type input "24-"
type textarea "x"
type input "24-2"
type textarea "x"
type input "24-25"
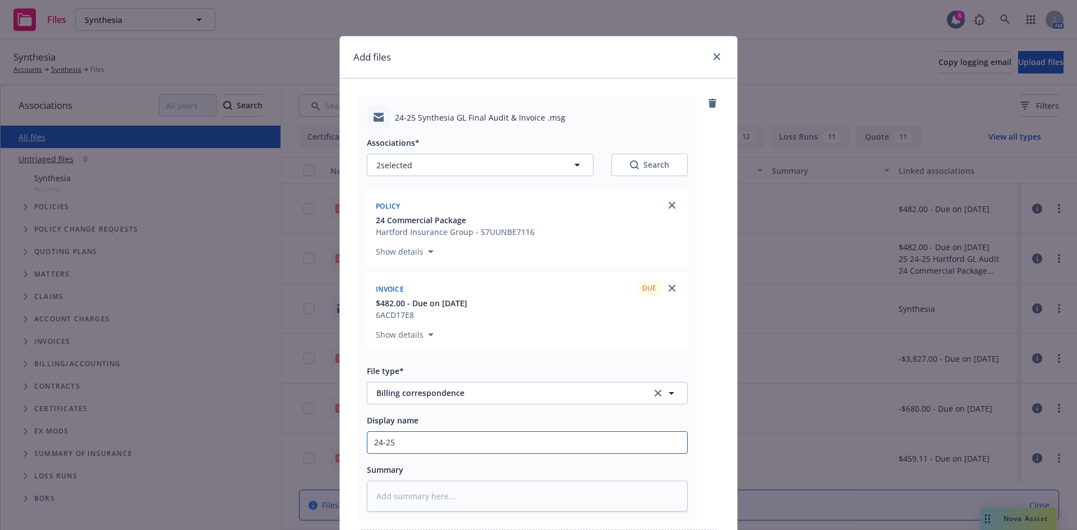
type textarea "x"
type input "24-25"
type textarea "x"
type input "24-25 G"
type textarea "x"
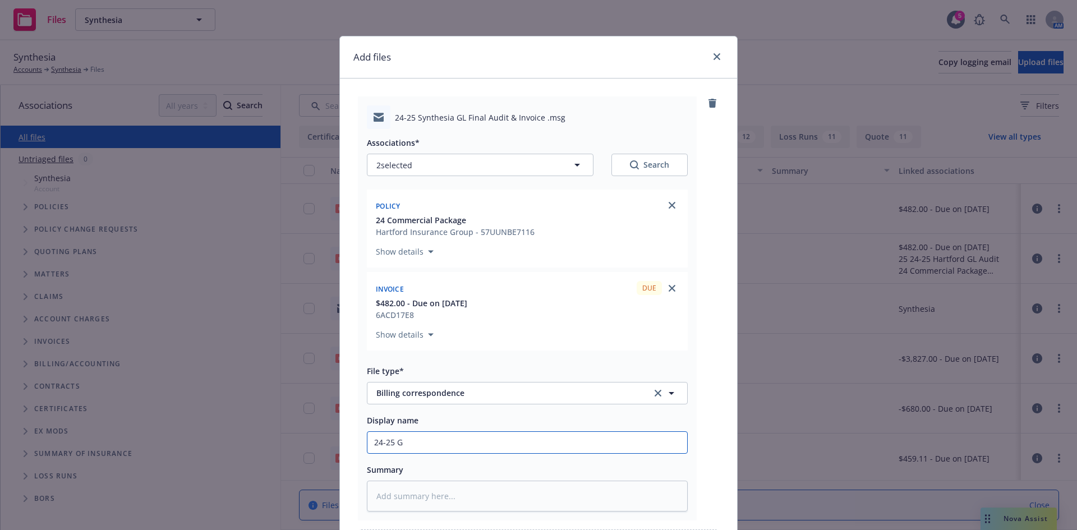
type input "24-25 GL"
type textarea "x"
type input "24-25 GL"
type textarea "x"
type input "24-25 GL A"
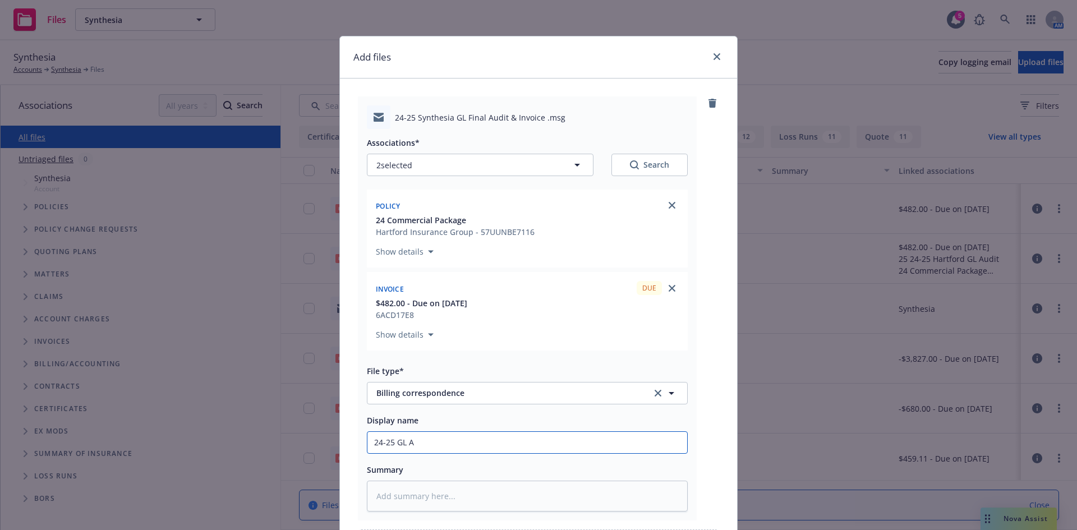
type textarea "x"
type input "24-25 GL Au"
type textarea "x"
type input "24-25 GL Aud"
type textarea "x"
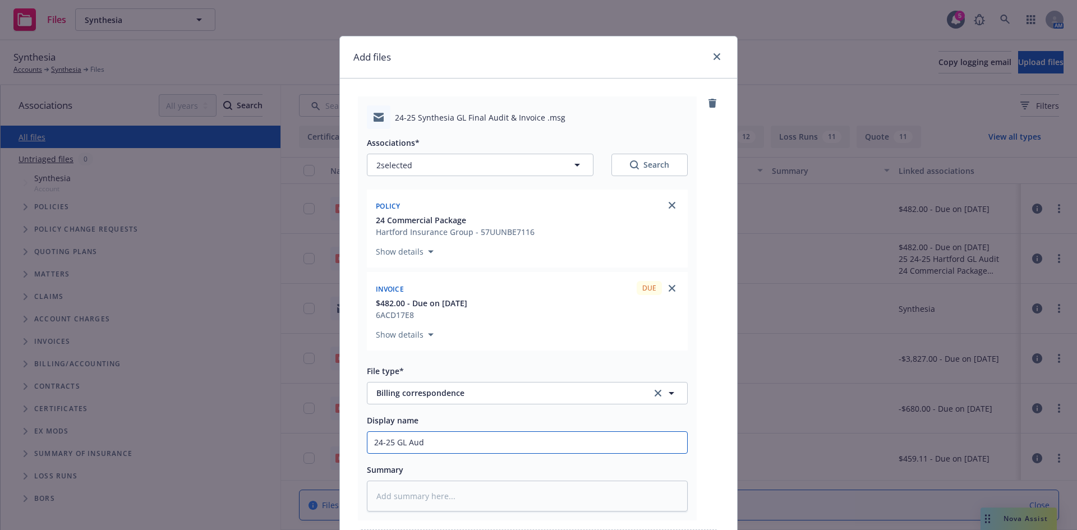
type input "24-25 GL Audi"
type textarea "x"
type input "24-25 GL Audit"
type textarea "x"
type input "24-25 GL Audit"
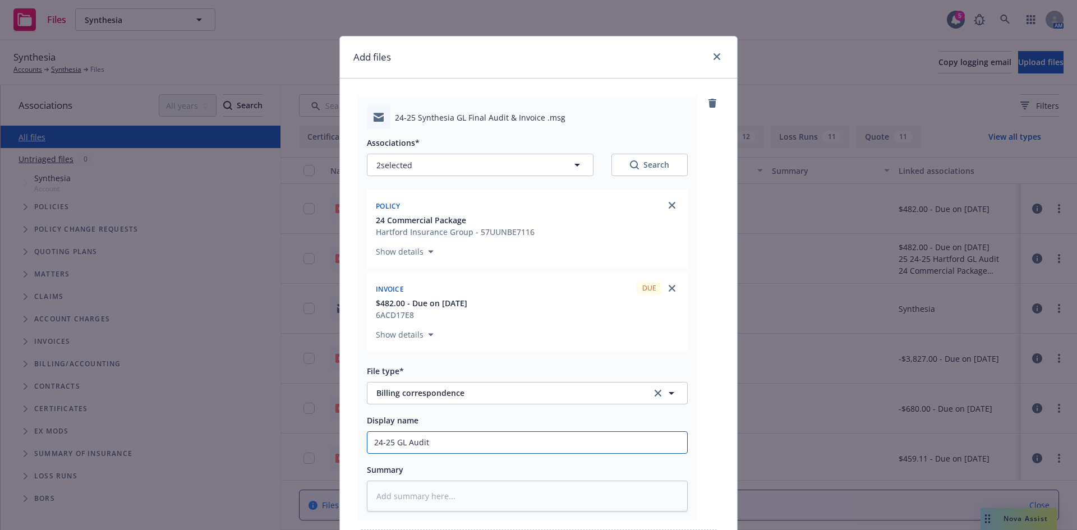
type textarea "x"
type input "24-25 GL Audit a"
type textarea "x"
type input "24-25 GL Audit an"
type textarea "x"
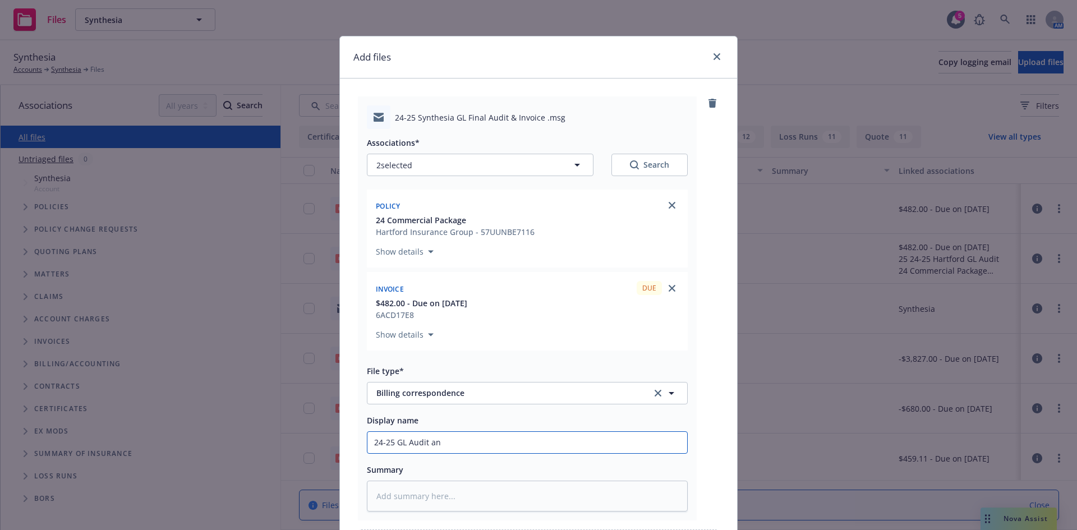
type input "24-25 GL Audit and"
type textarea "x"
type input "24-25 GL Audit and"
type textarea "x"
type input "24-25 GL Audit and I"
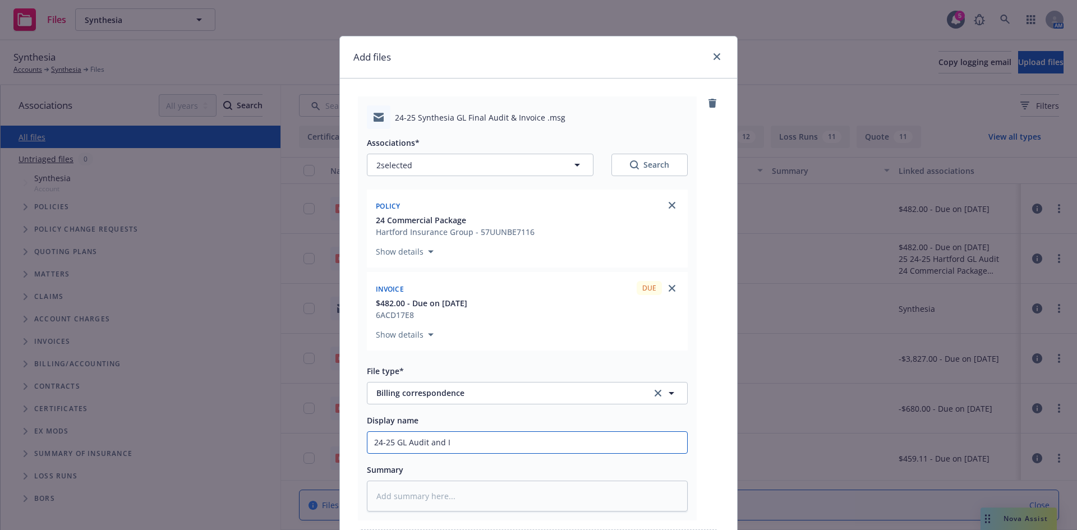
type textarea "x"
type input "24-25 GL Audit and In"
type textarea "x"
type input "24-25 GL Audit and Inv"
type textarea "x"
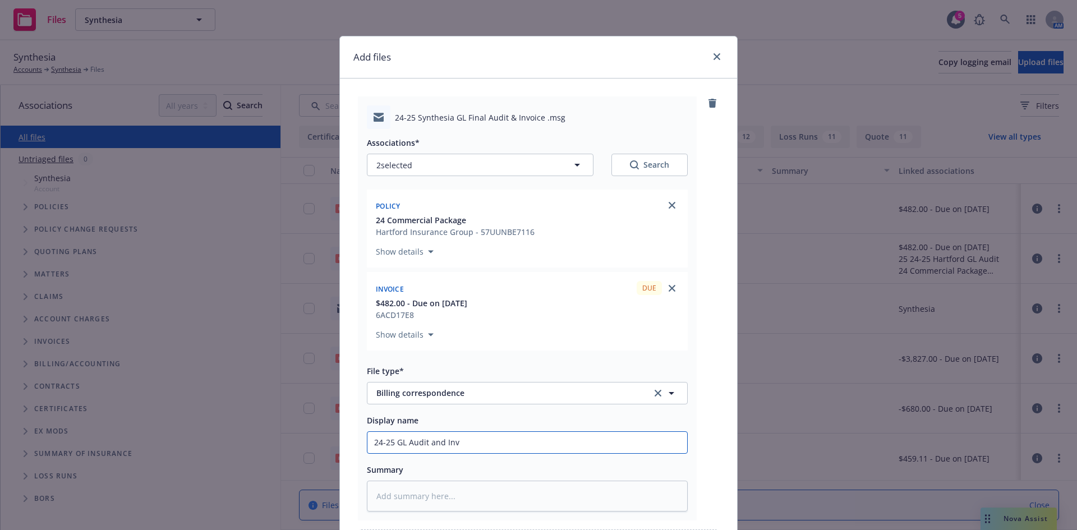
type input "24-25 GL Audit and Invo"
type textarea "x"
type input "24-25 GL Audit and Invoi"
type textarea "x"
type input "24-25 GL Audit and Invoic"
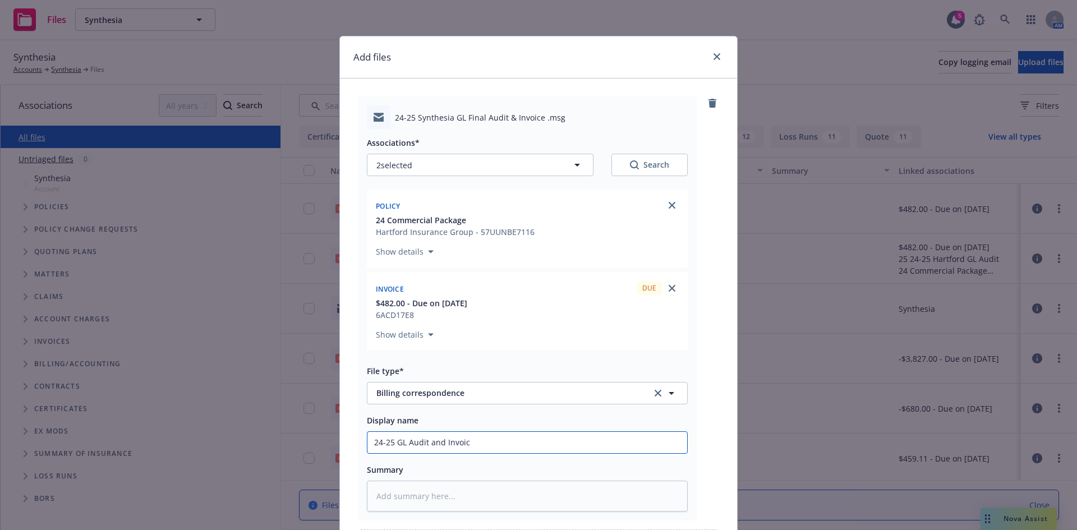
type textarea "x"
type input "24-25 GL Audit and Invoice"
type textarea "x"
type input "24-25 GL Audit and Invoice"
type textarea "x"
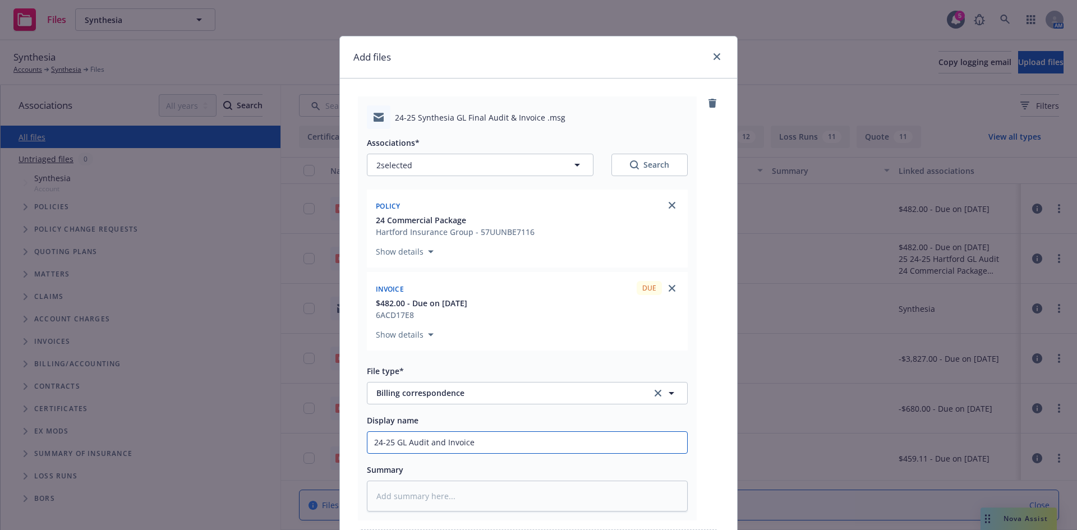
type input "24-25 GL Audit and Invoice t"
type textarea "x"
type input "24-25 GL Audit and Invoice to"
type textarea "x"
type input "24-25 GL Audit and Invoice to"
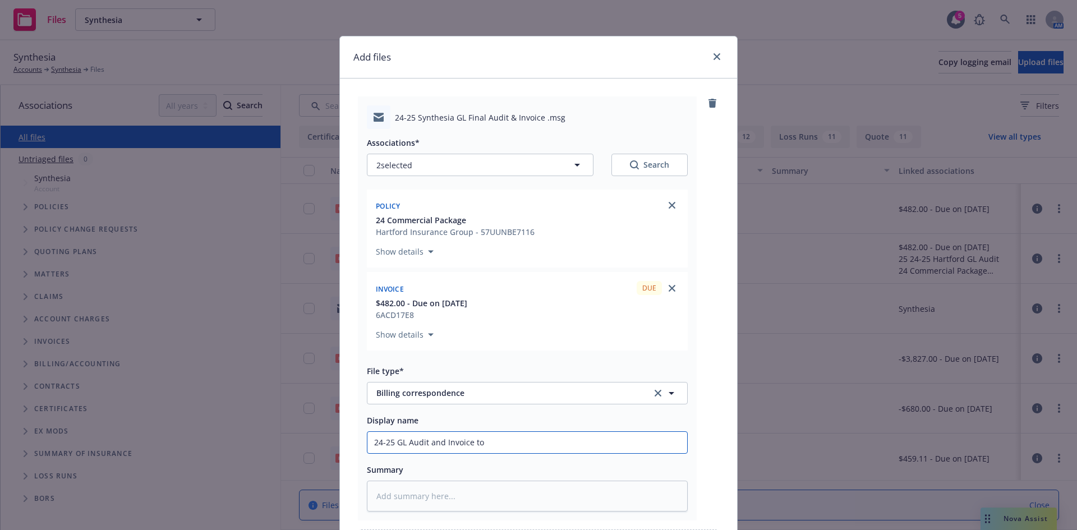
type textarea "x"
type input "24-25 GL Audit and Invoice to c"
type textarea "x"
type input "24-25 GL Audit and Invoice to cl"
type textarea "x"
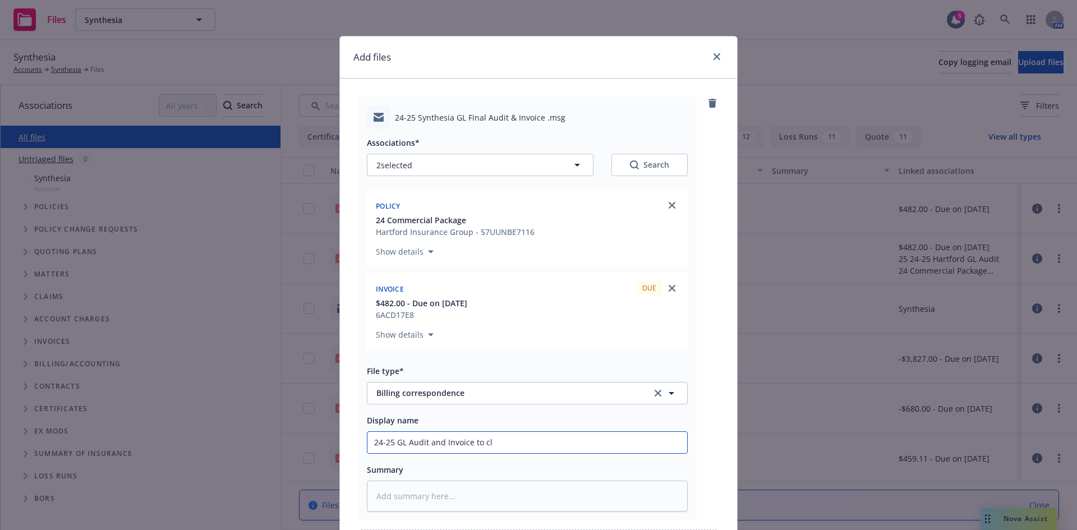
type input "24-25 GL Audit and Invoice to cli"
type textarea "x"
type input "24-25 GL Audit and Invoice to clie"
type textarea "x"
type input "24-25 GL Audit and Invoice to clien"
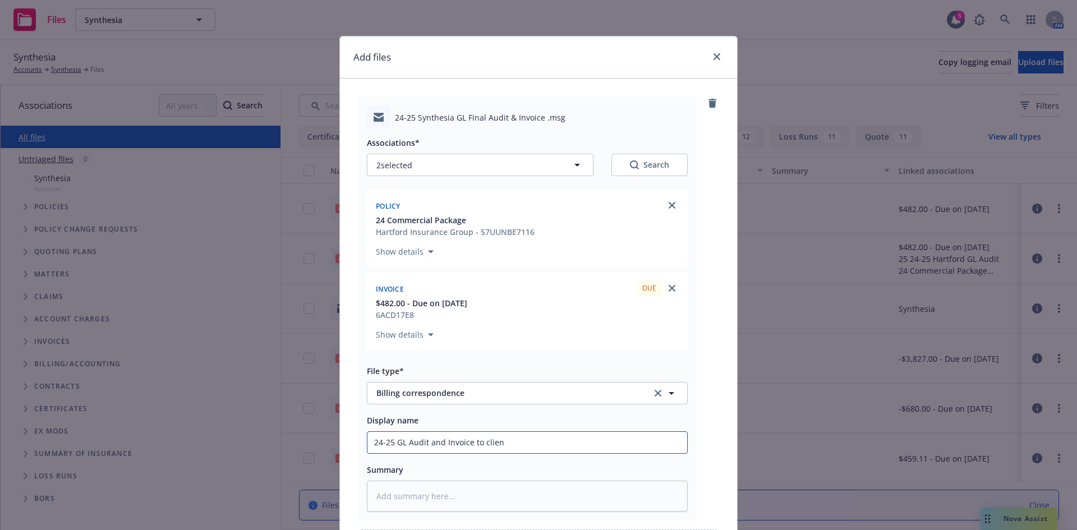
type textarea "x"
type input "24-25 GL Audit and Invoice to client"
type textarea "x"
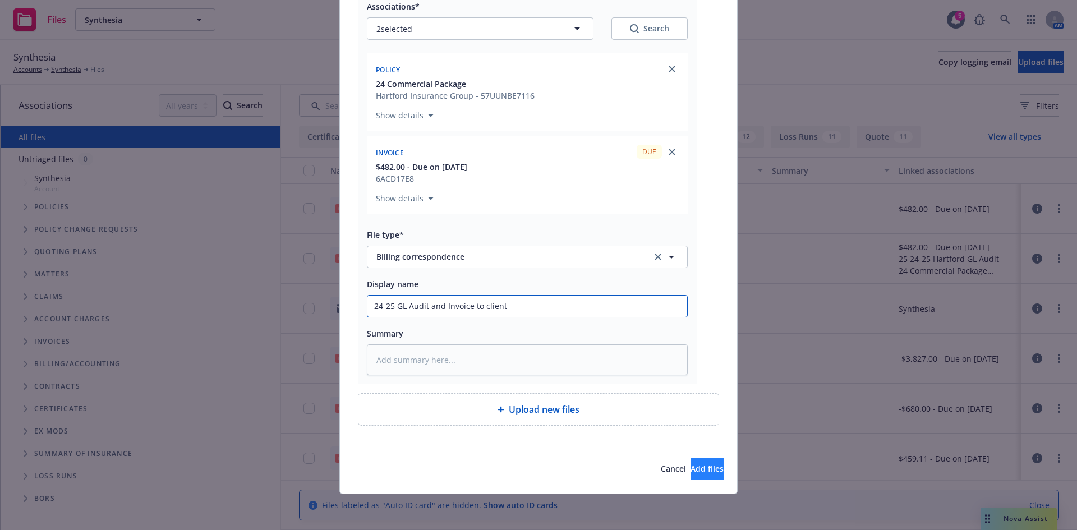
type input "24-25 GL Audit and Invoice to client"
click at [691, 468] on span "Add files" at bounding box center [707, 468] width 33 height 11
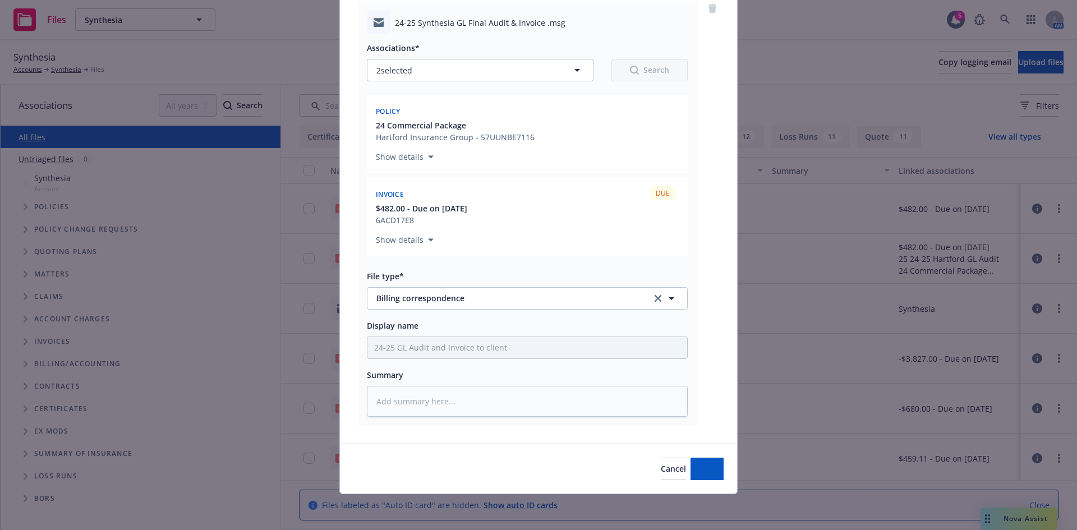
scroll to position [95, 0]
type textarea "x"
